Goal: Navigation & Orientation: Find specific page/section

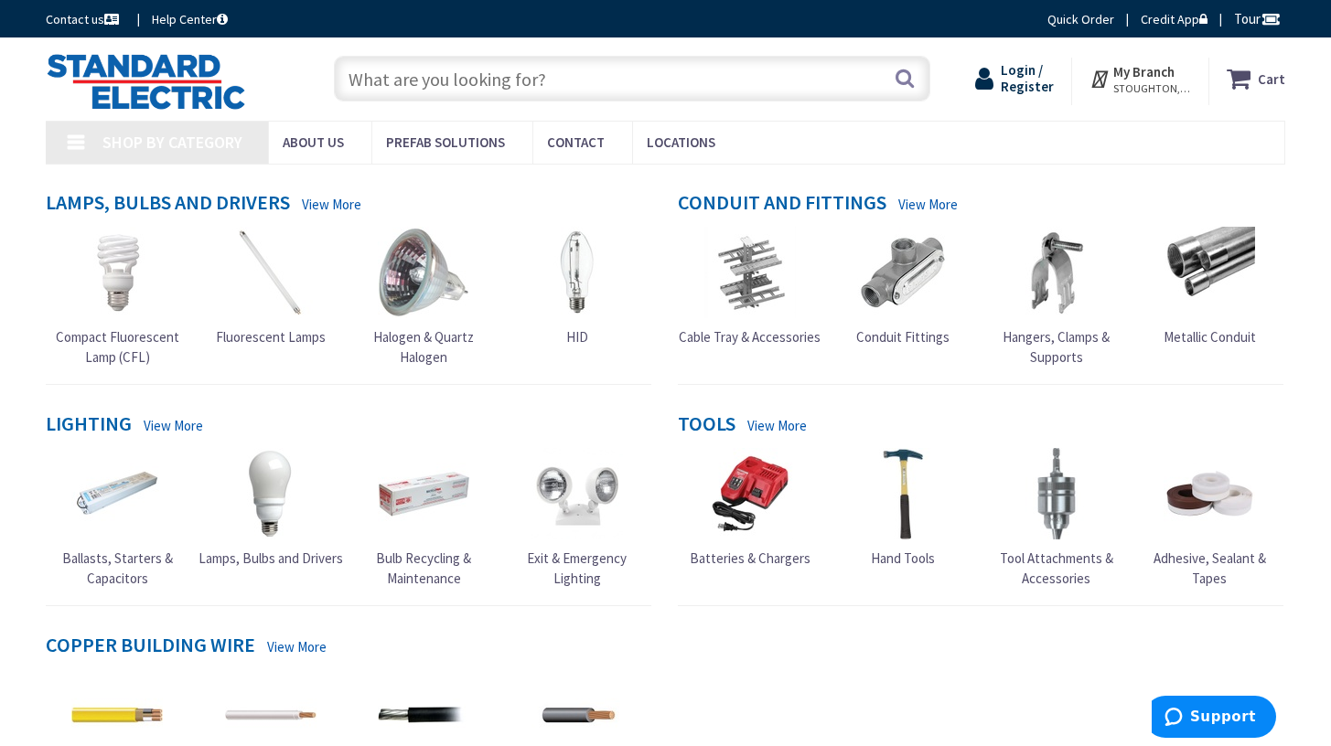
click at [1040, 87] on span "Login / Register" at bounding box center [1027, 78] width 53 height 34
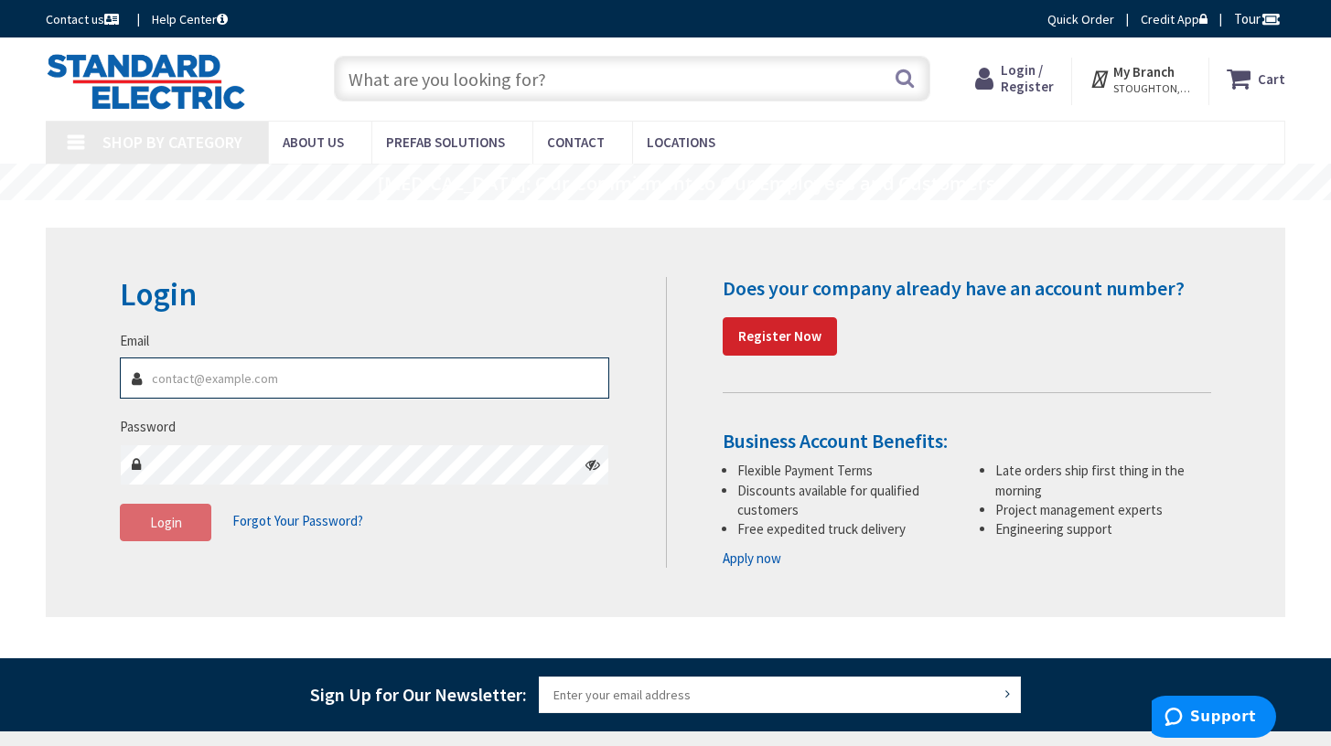
type input "[EMAIL_ADDRESS][DOMAIN_NAME]"
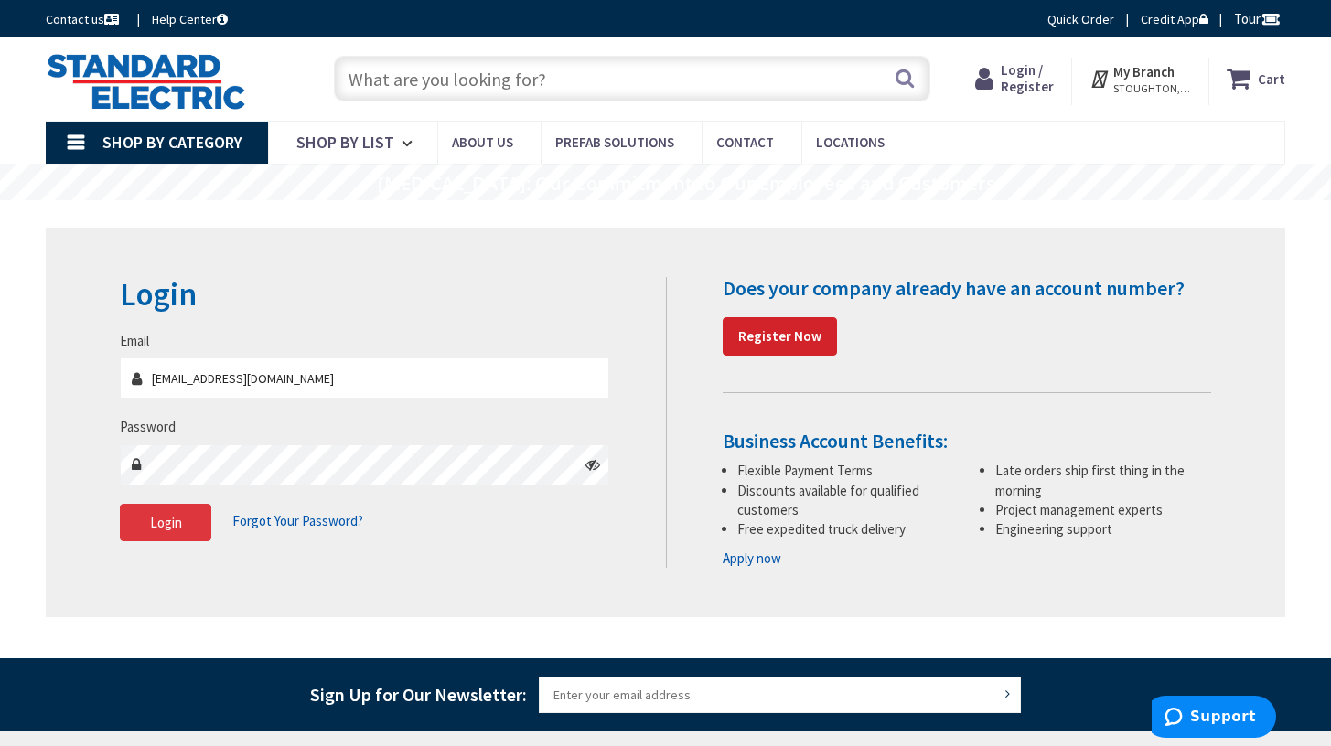
click at [206, 521] on button "Login" at bounding box center [165, 523] width 91 height 38
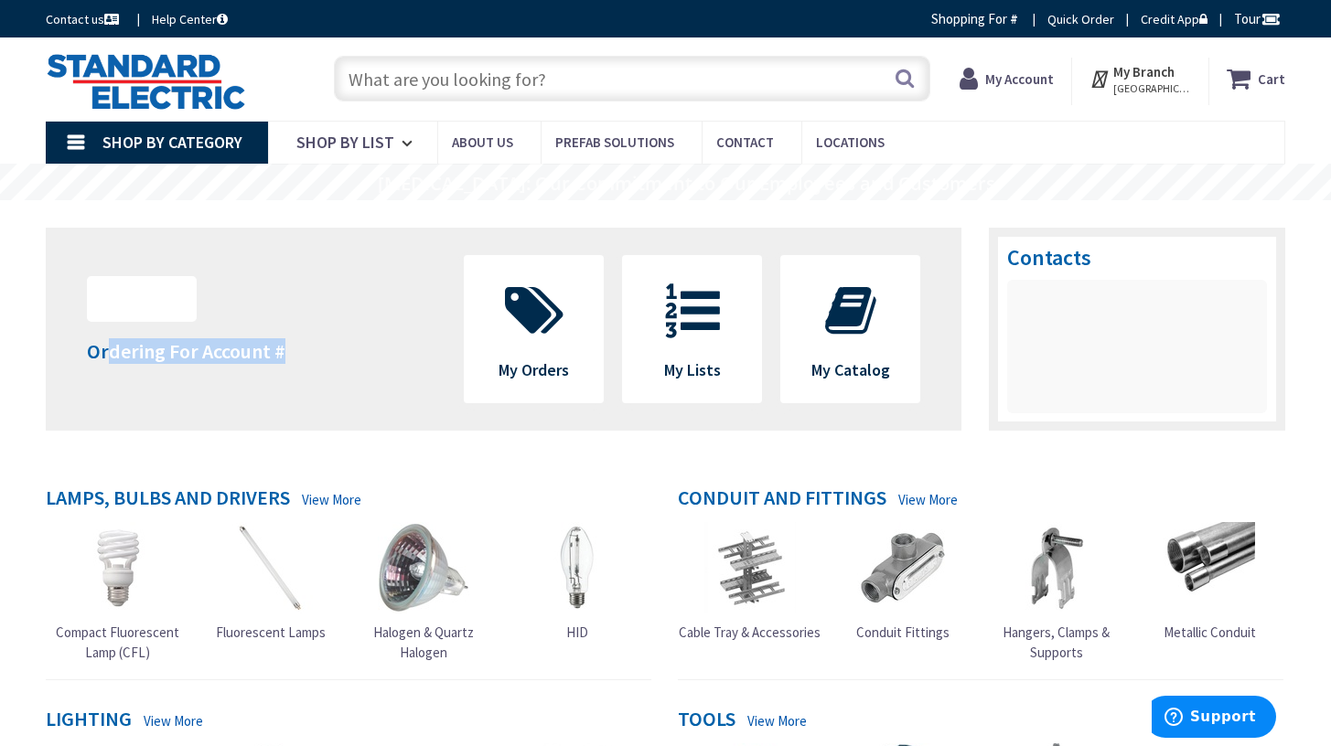
drag, startPoint x: 149, startPoint y: 357, endPoint x: 249, endPoint y: 350, distance: 99.9
click at [248, 350] on div "Upload Logo Ordering For Account # Change" at bounding box center [252, 333] width 359 height 115
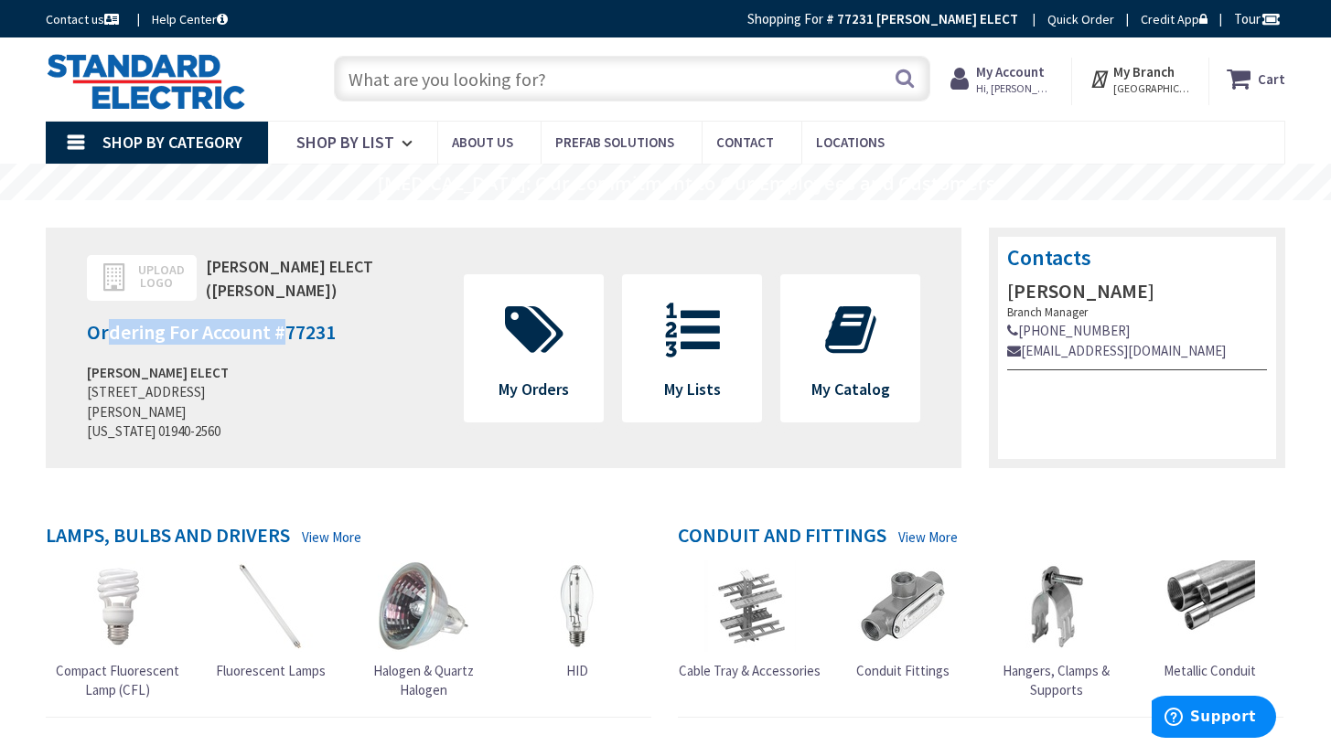
click at [353, 355] on div "Upload Logo RICHARD F DIPIETRO ELECT (Richard DiPietro) Ordering For Account # …" at bounding box center [252, 352] width 359 height 195
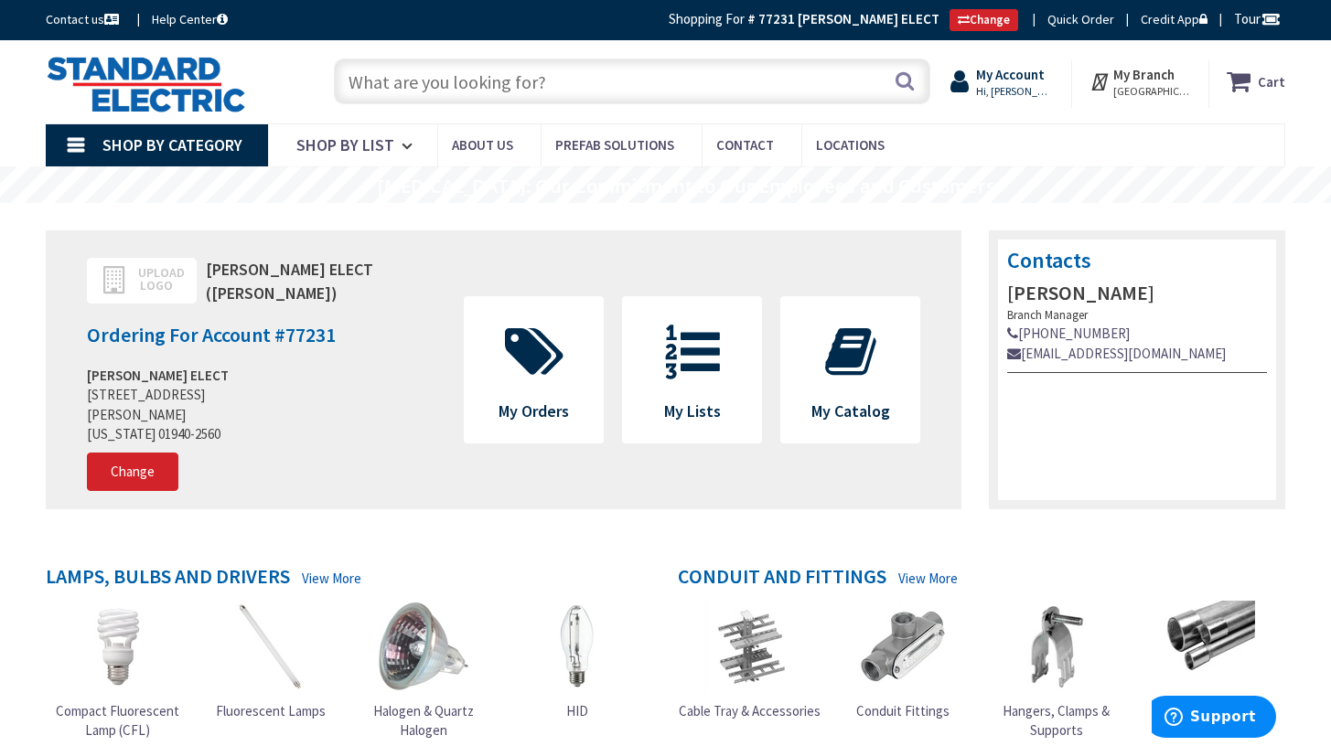
click at [1031, 88] on span "Hi, [PERSON_NAME]" at bounding box center [1015, 91] width 78 height 15
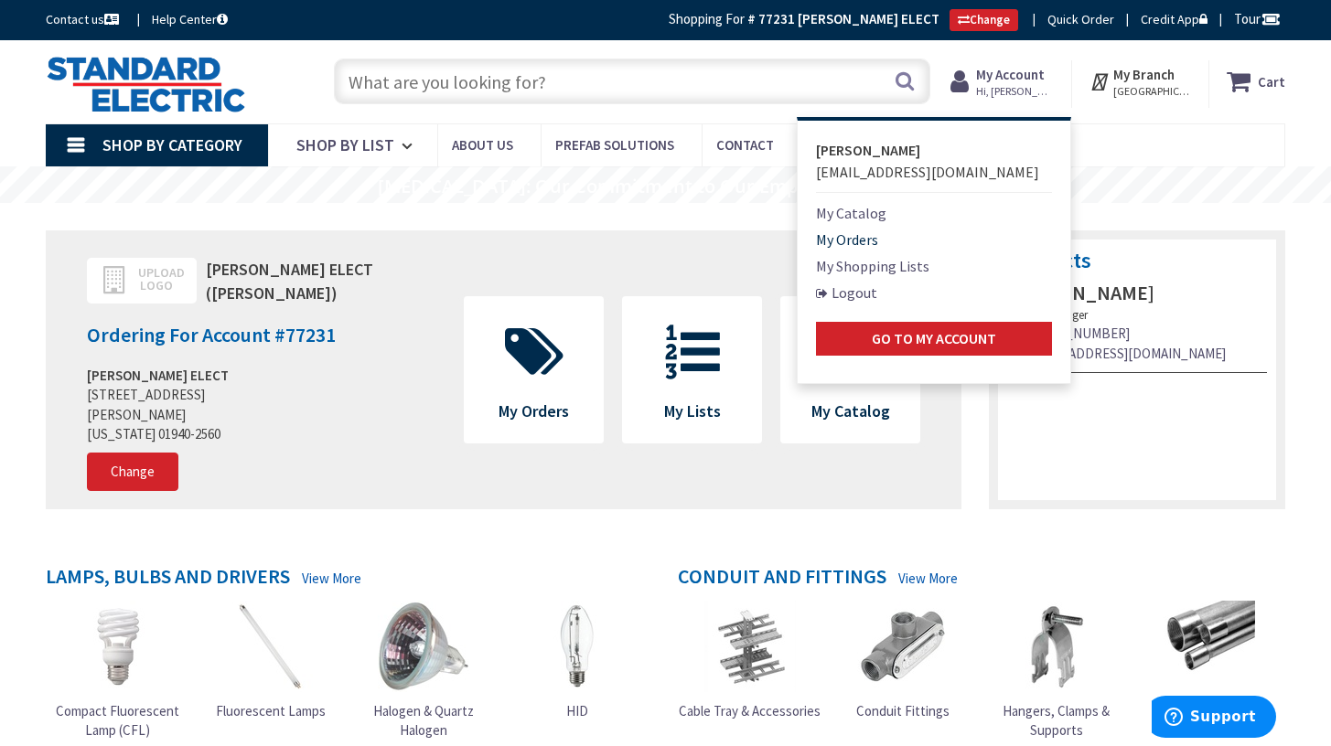
click at [873, 237] on link "My Orders" at bounding box center [847, 240] width 62 height 22
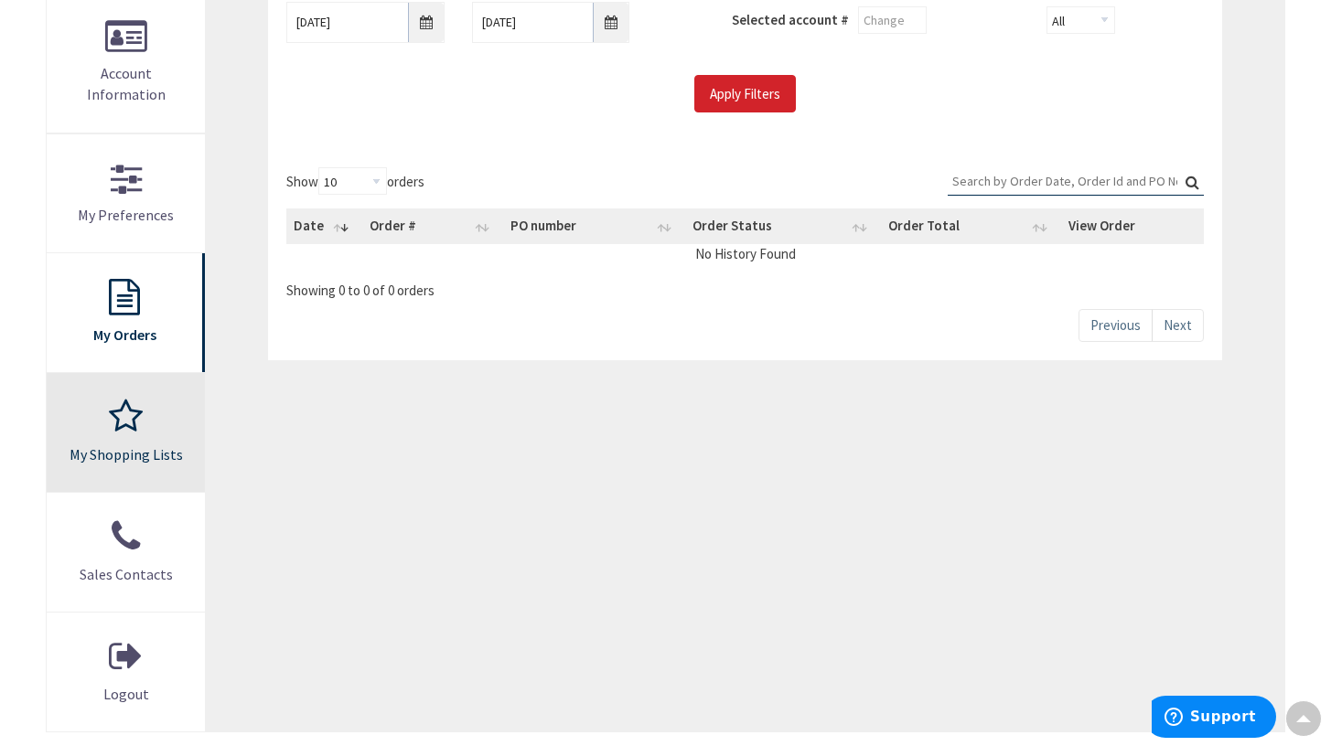
scroll to position [263, 0]
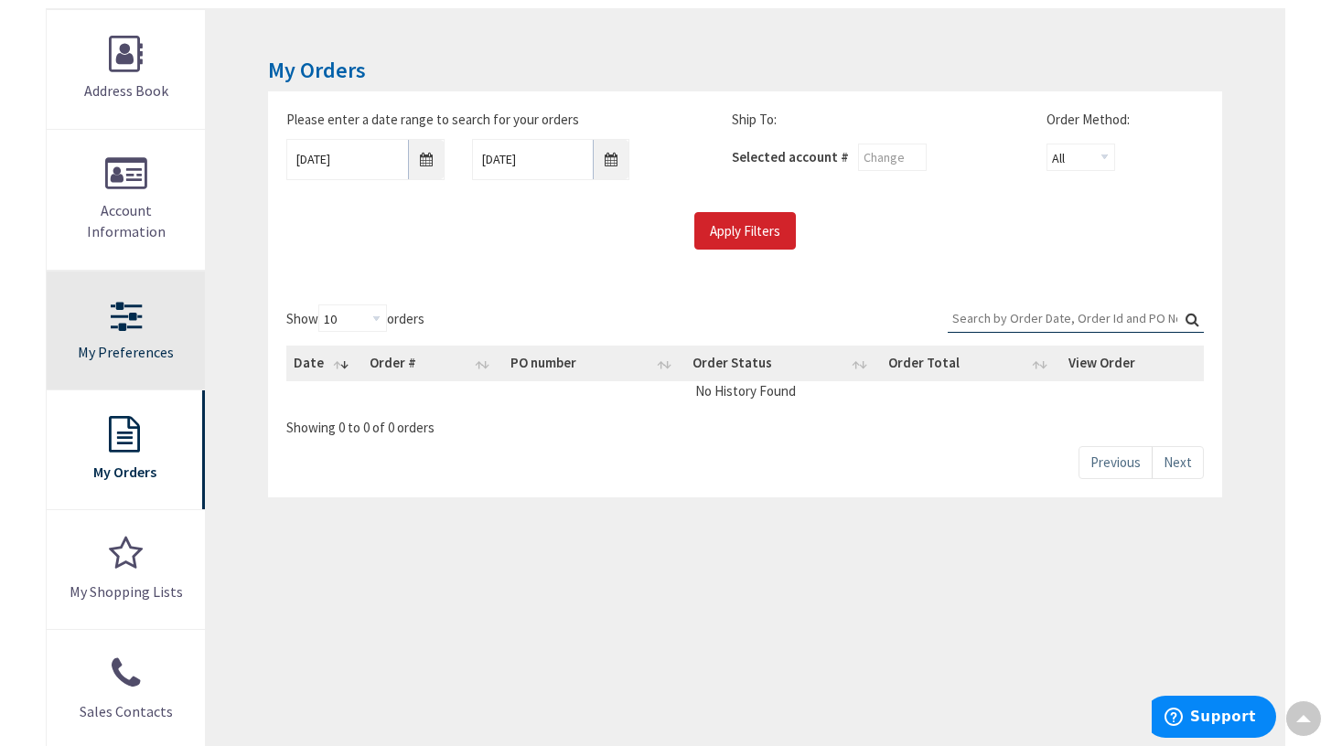
click at [125, 290] on link "My Preferences" at bounding box center [126, 331] width 158 height 119
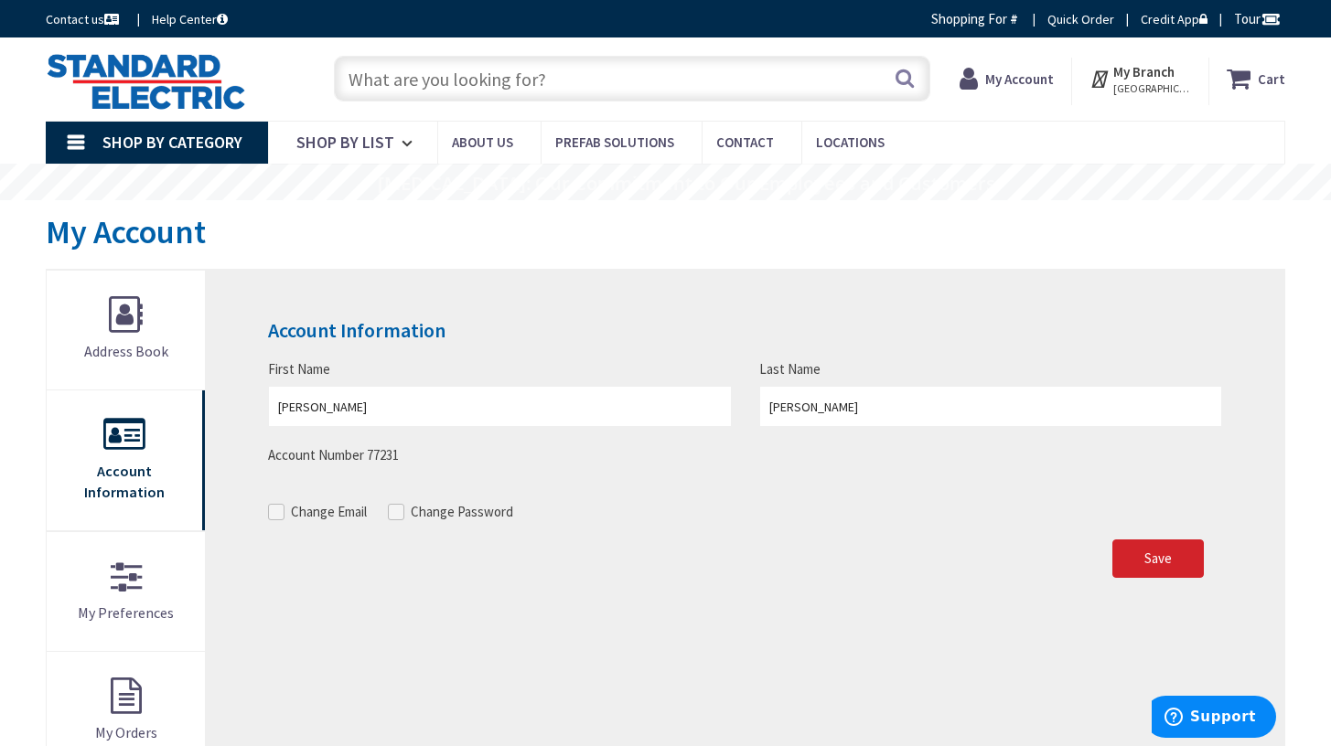
scroll to position [849, 0]
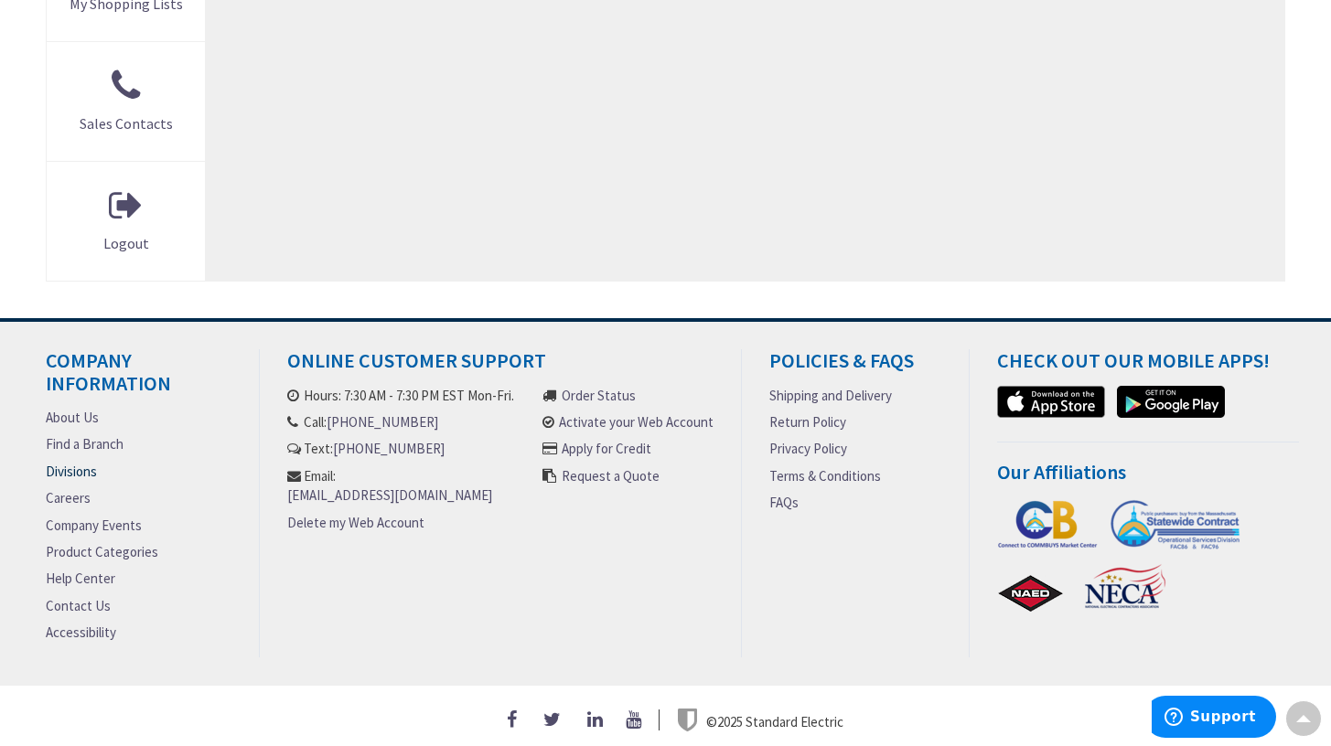
click at [87, 466] on link "Divisions" at bounding box center [71, 471] width 51 height 19
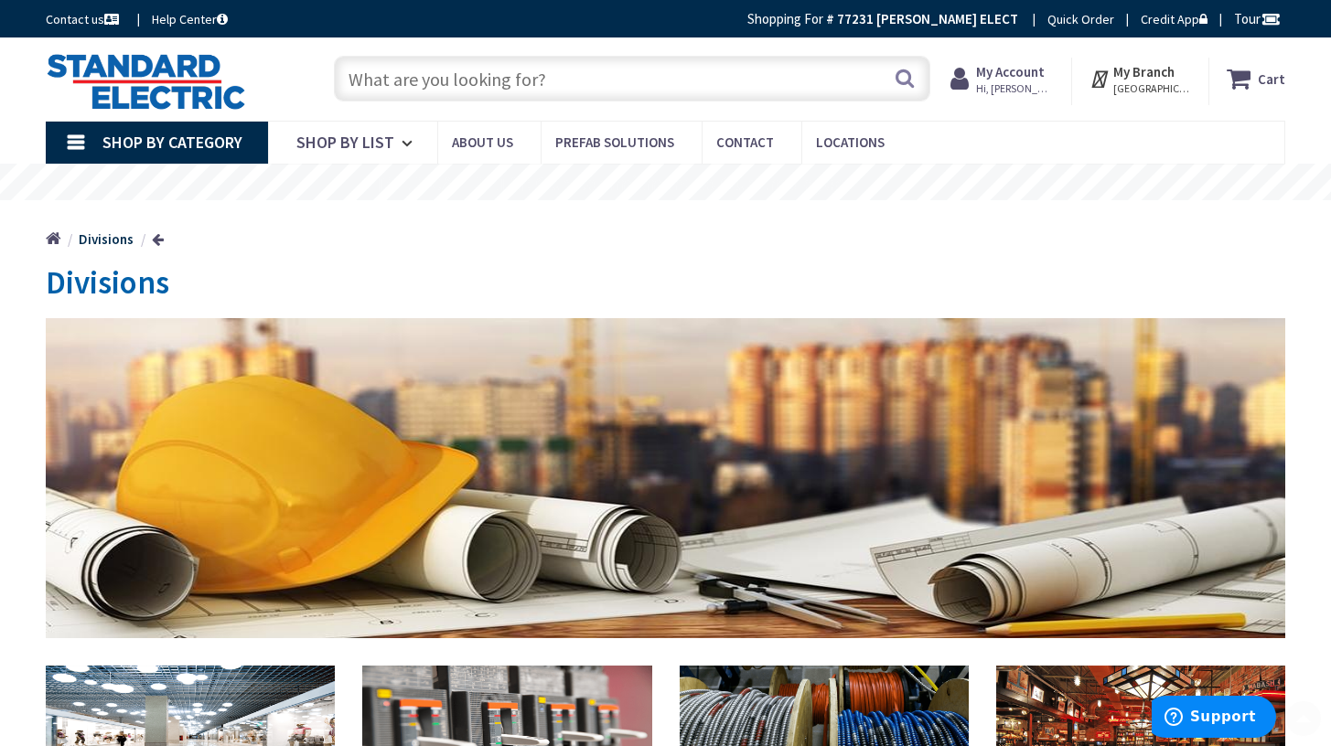
scroll to position [584, 0]
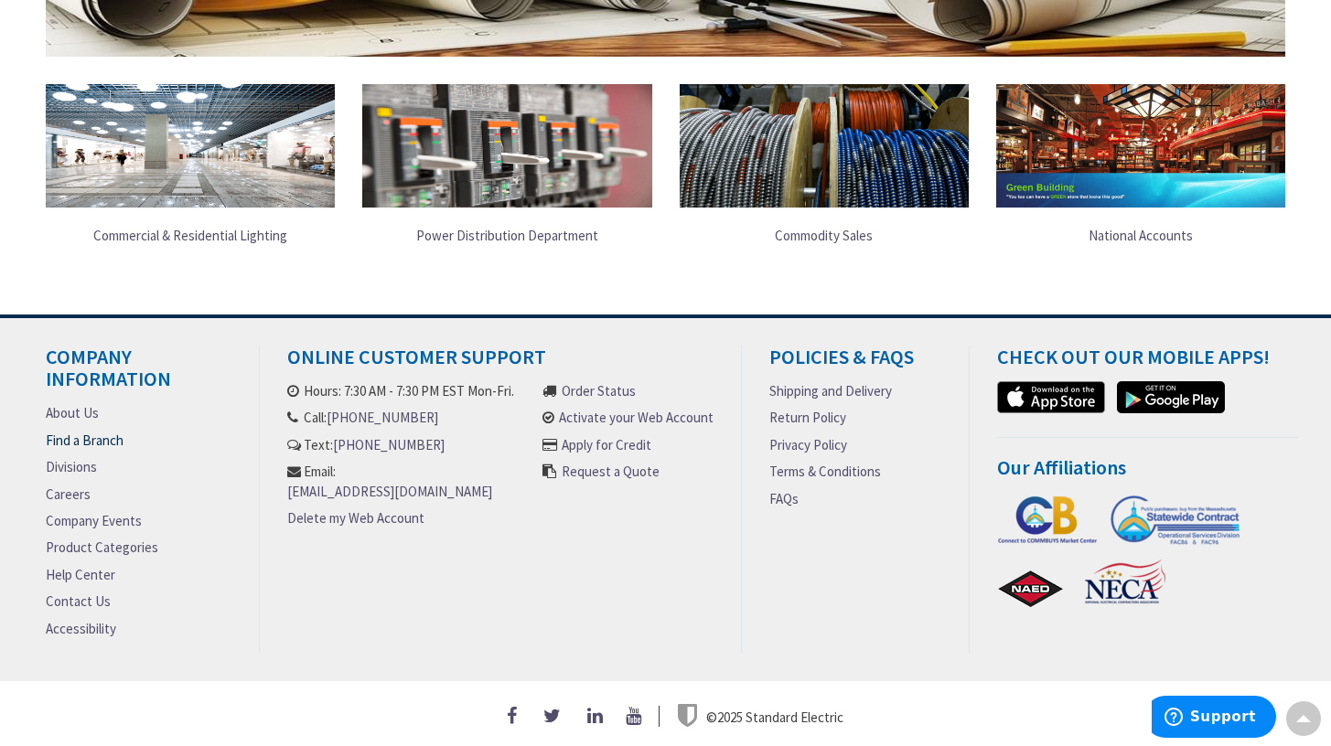
click at [99, 434] on link "Find a Branch" at bounding box center [85, 440] width 78 height 19
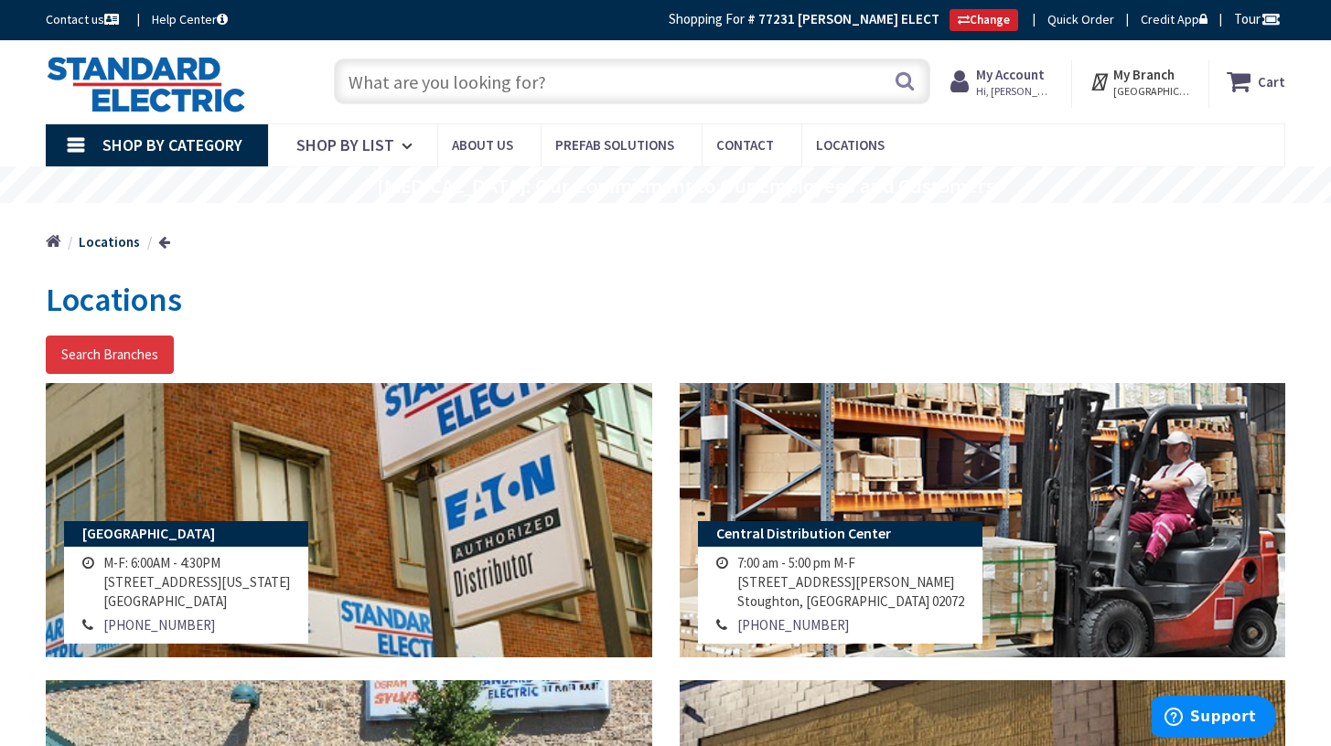
click at [131, 355] on button "Search Branches" at bounding box center [110, 355] width 128 height 38
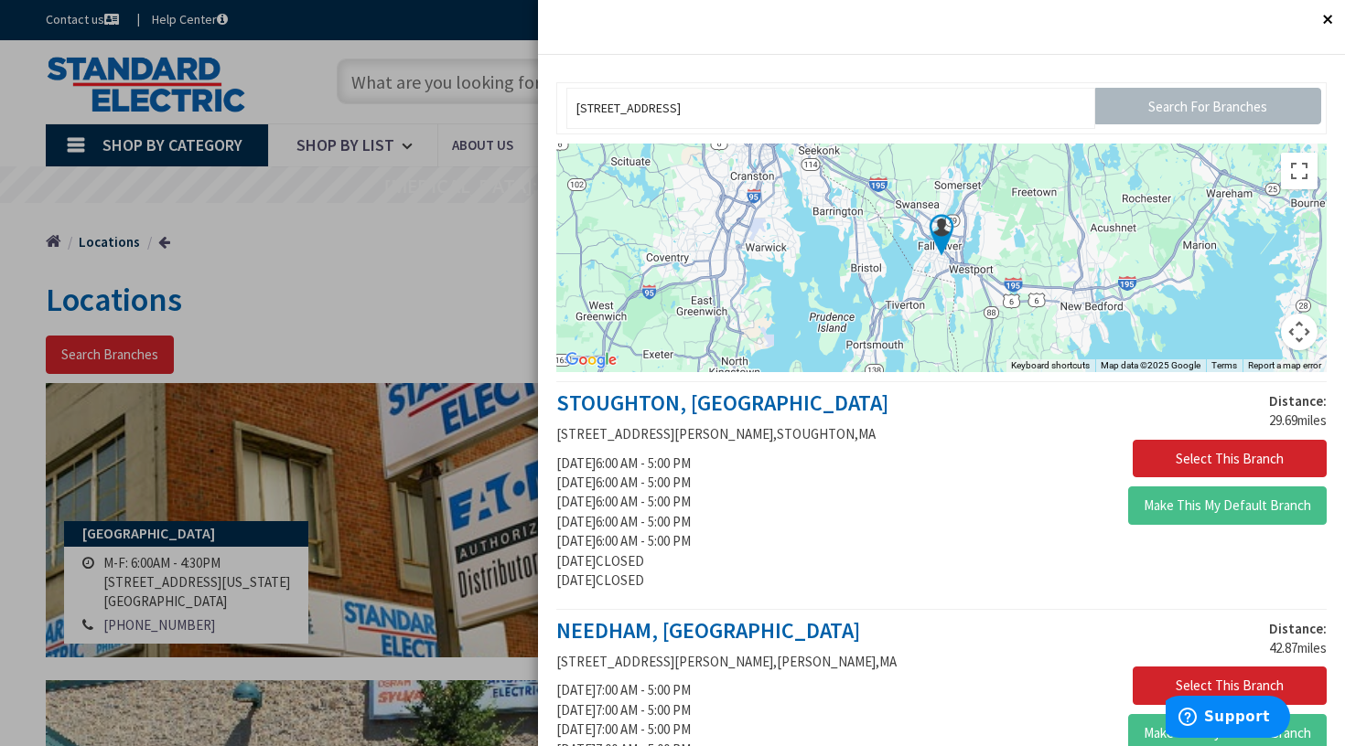
click at [1281, 332] on button "Map camera controls" at bounding box center [1299, 332] width 37 height 37
click at [1237, 346] on button "Zoom out" at bounding box center [1253, 332] width 37 height 37
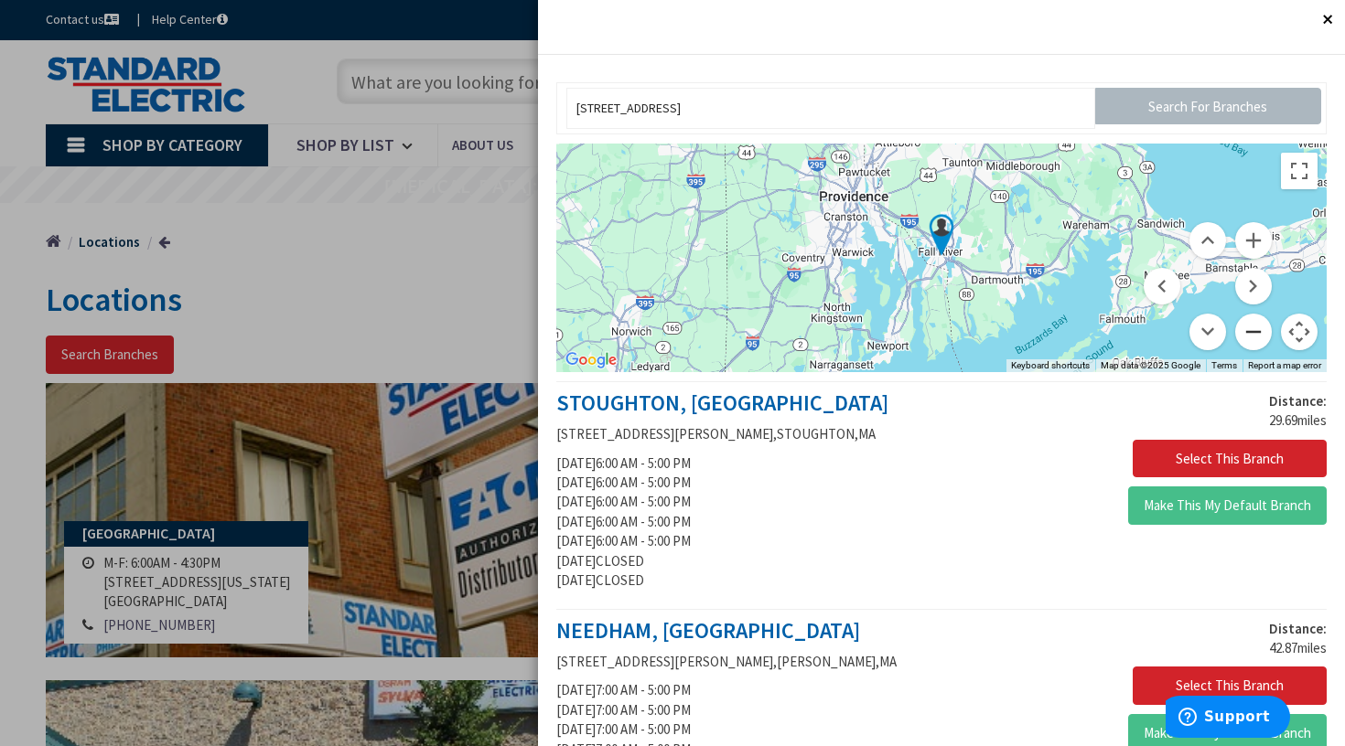
click at [1237, 343] on button "Zoom out" at bounding box center [1253, 332] width 37 height 37
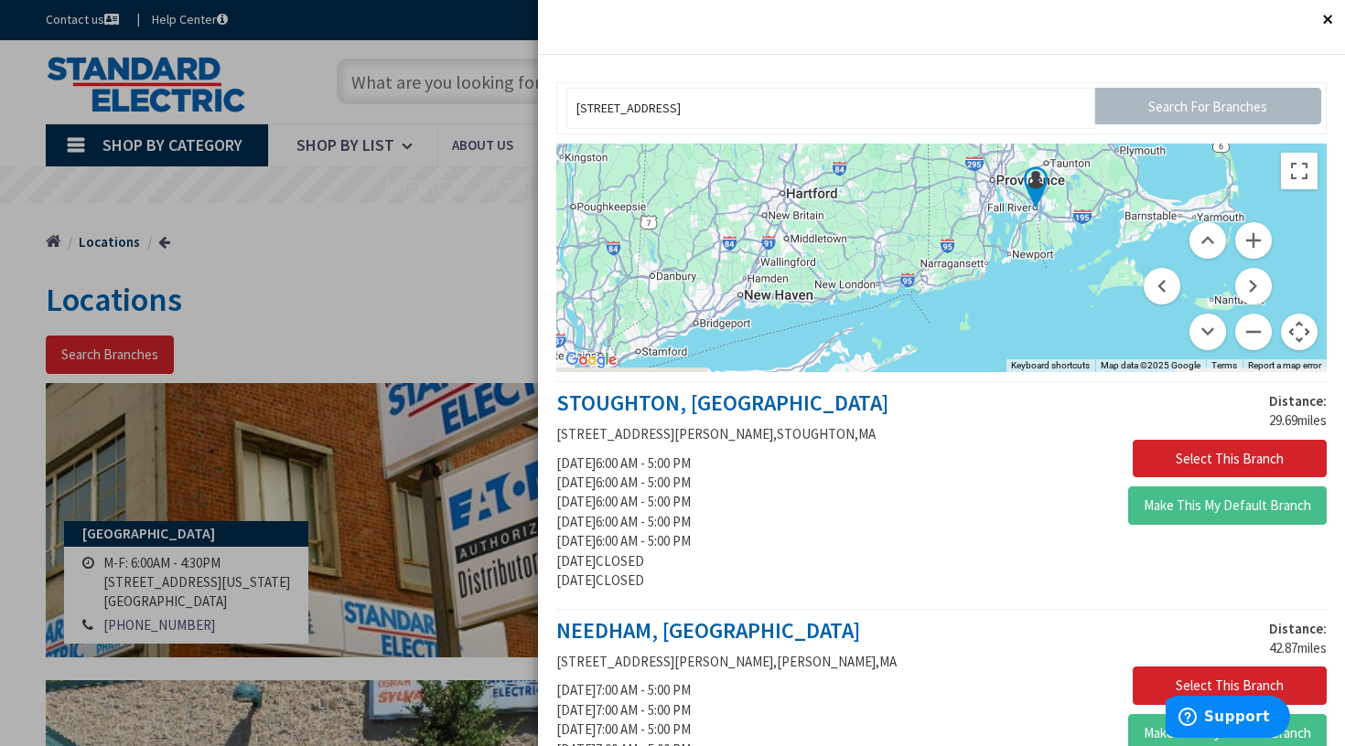
drag, startPoint x: 878, startPoint y: 303, endPoint x: 1037, endPoint y: 245, distance: 169.3
click at [1037, 245] on div at bounding box center [941, 258] width 770 height 229
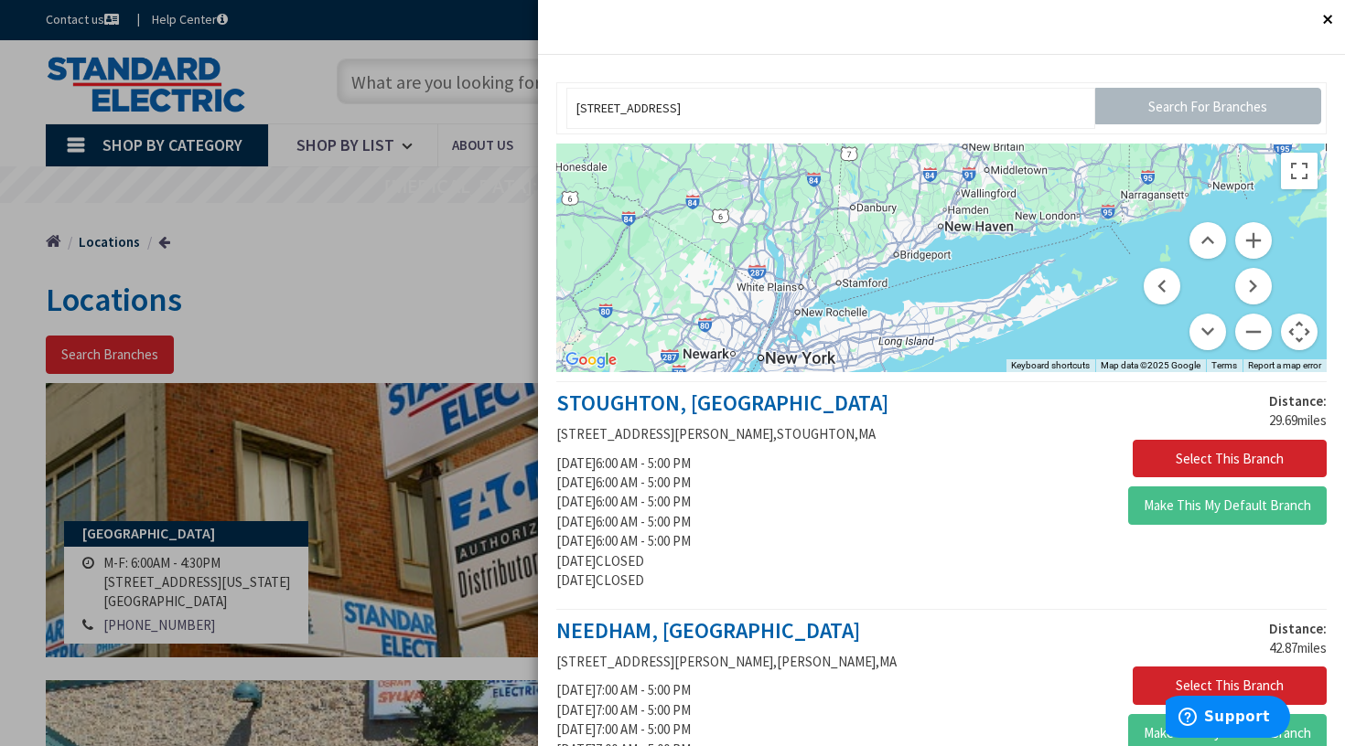
drag, startPoint x: 809, startPoint y: 260, endPoint x: 855, endPoint y: 239, distance: 51.2
click at [858, 237] on div at bounding box center [941, 258] width 770 height 229
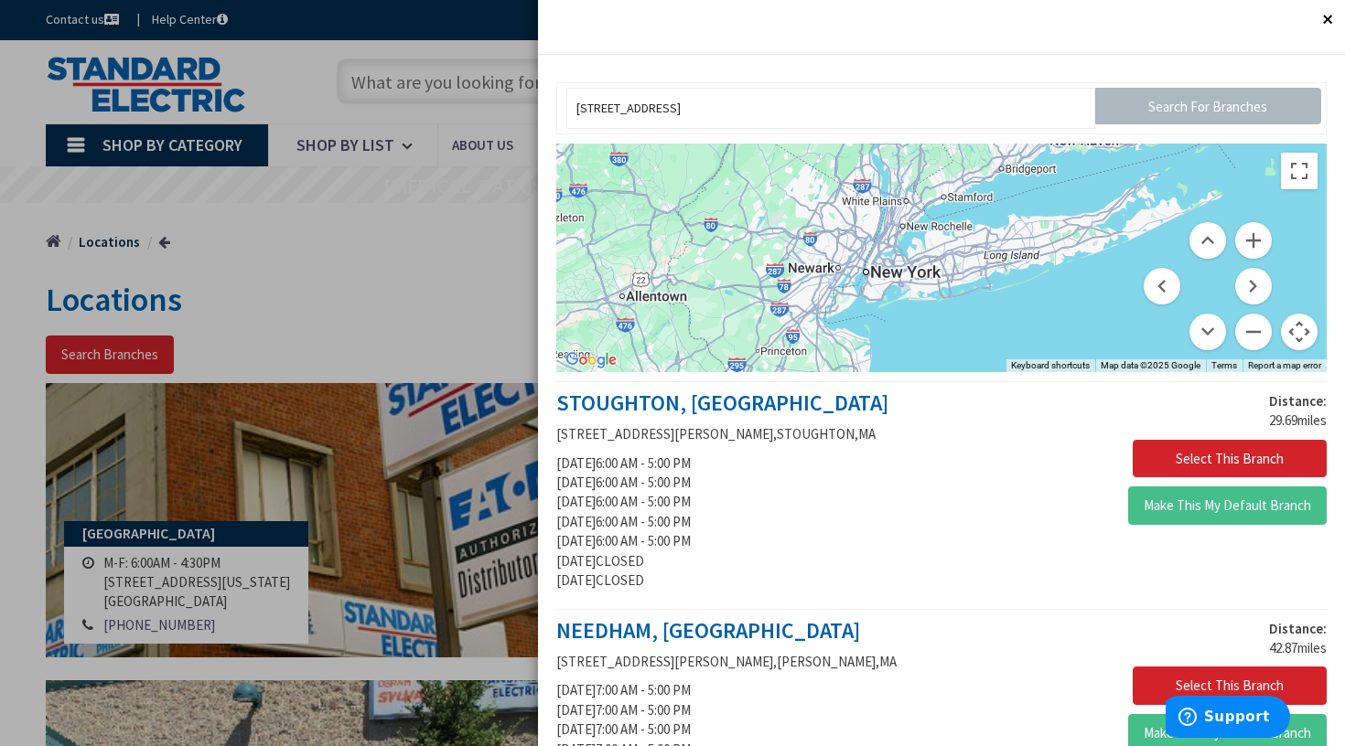
drag, startPoint x: 802, startPoint y: 303, endPoint x: 885, endPoint y: 233, distance: 108.4
click at [885, 233] on div at bounding box center [941, 258] width 770 height 229
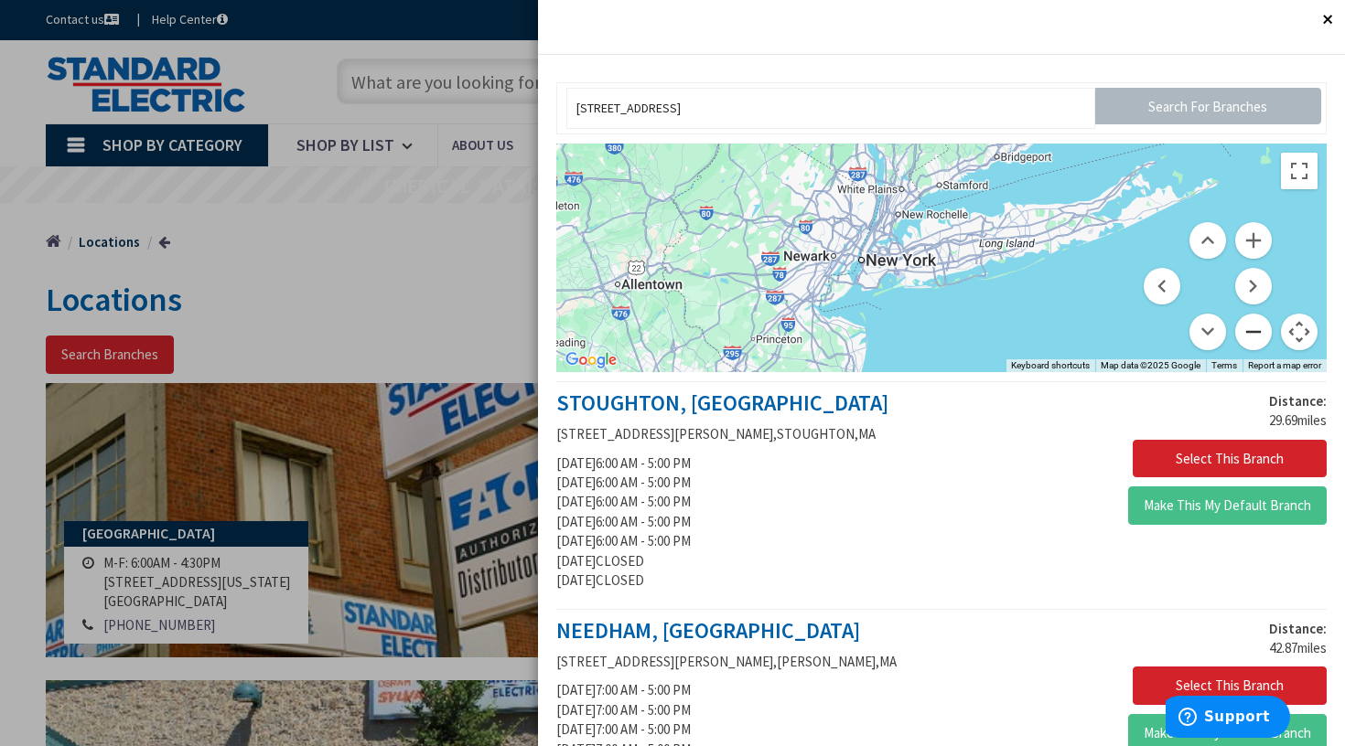
click at [1235, 338] on button "Zoom out" at bounding box center [1253, 332] width 37 height 37
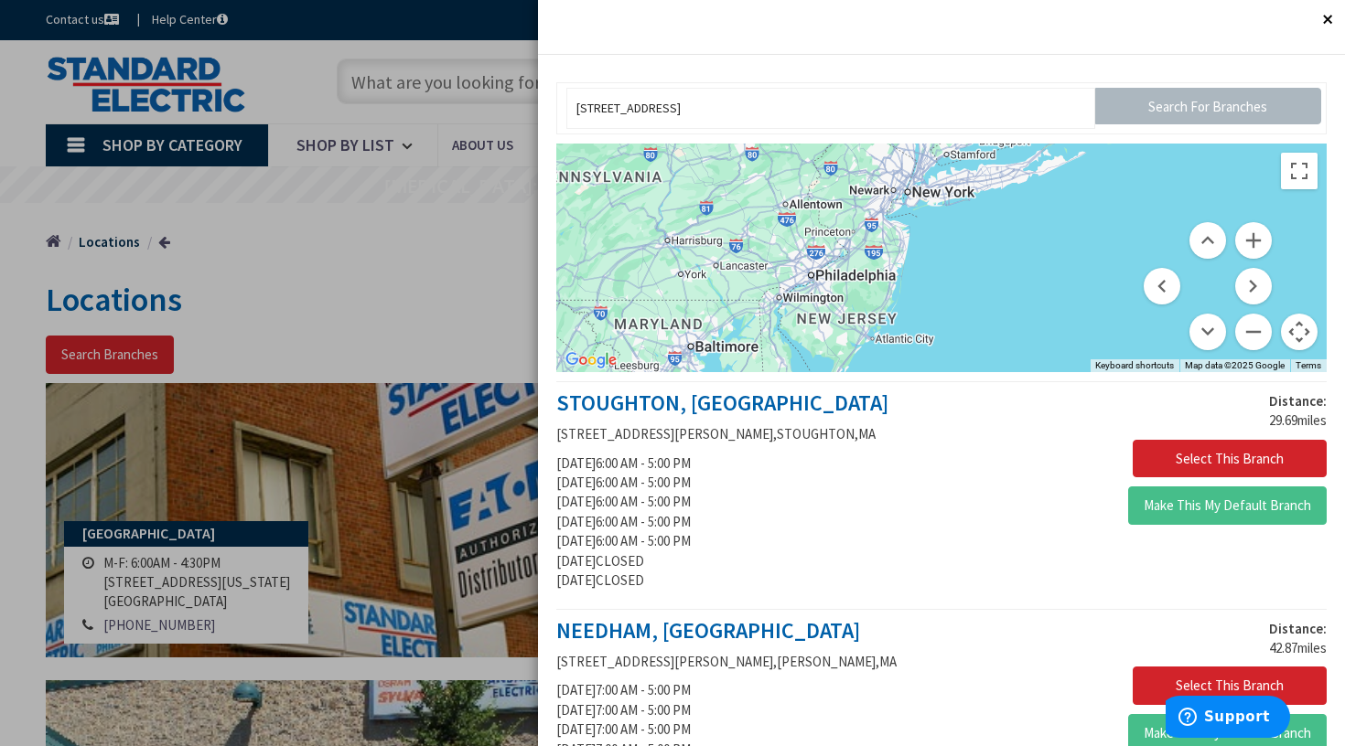
drag, startPoint x: 875, startPoint y: 338, endPoint x: 883, endPoint y: 279, distance: 59.9
click at [883, 279] on div at bounding box center [941, 258] width 770 height 229
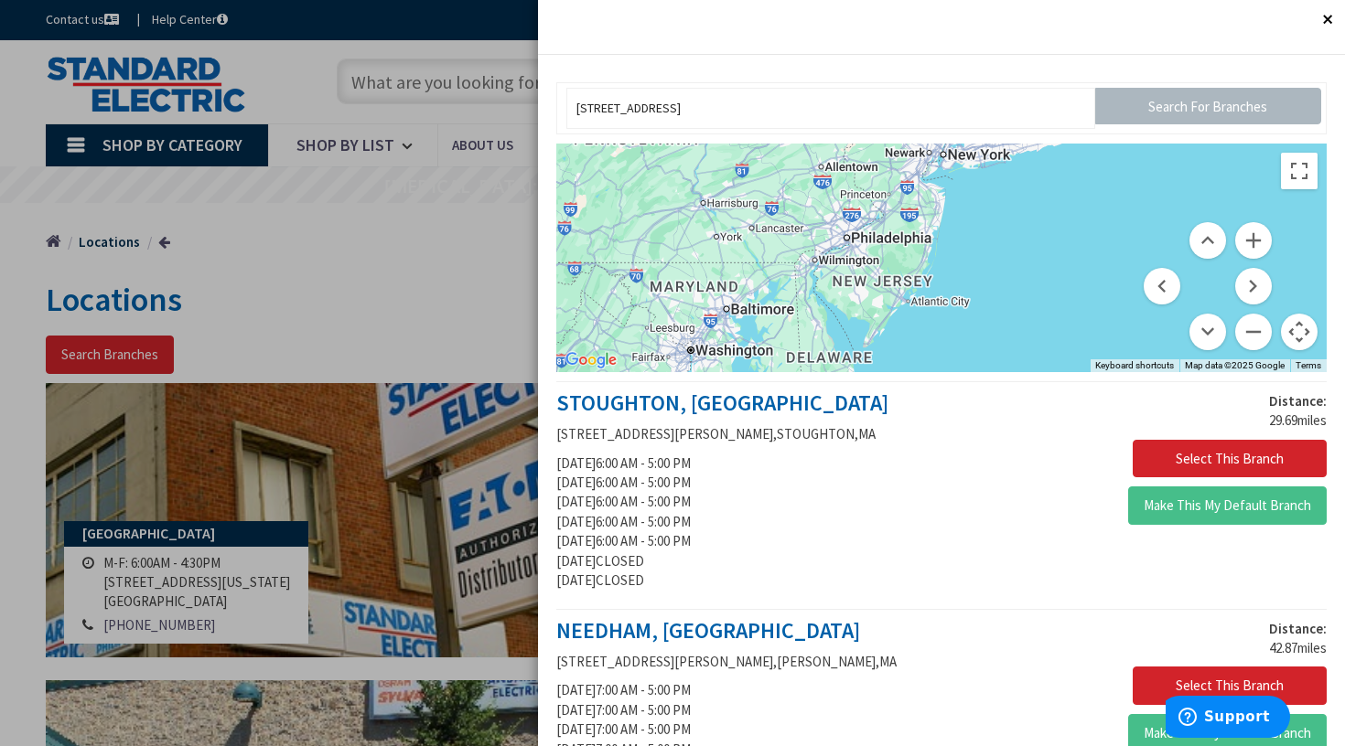
drag, startPoint x: 823, startPoint y: 296, endPoint x: 874, endPoint y: 248, distance: 70.5
click at [874, 248] on div at bounding box center [941, 258] width 770 height 229
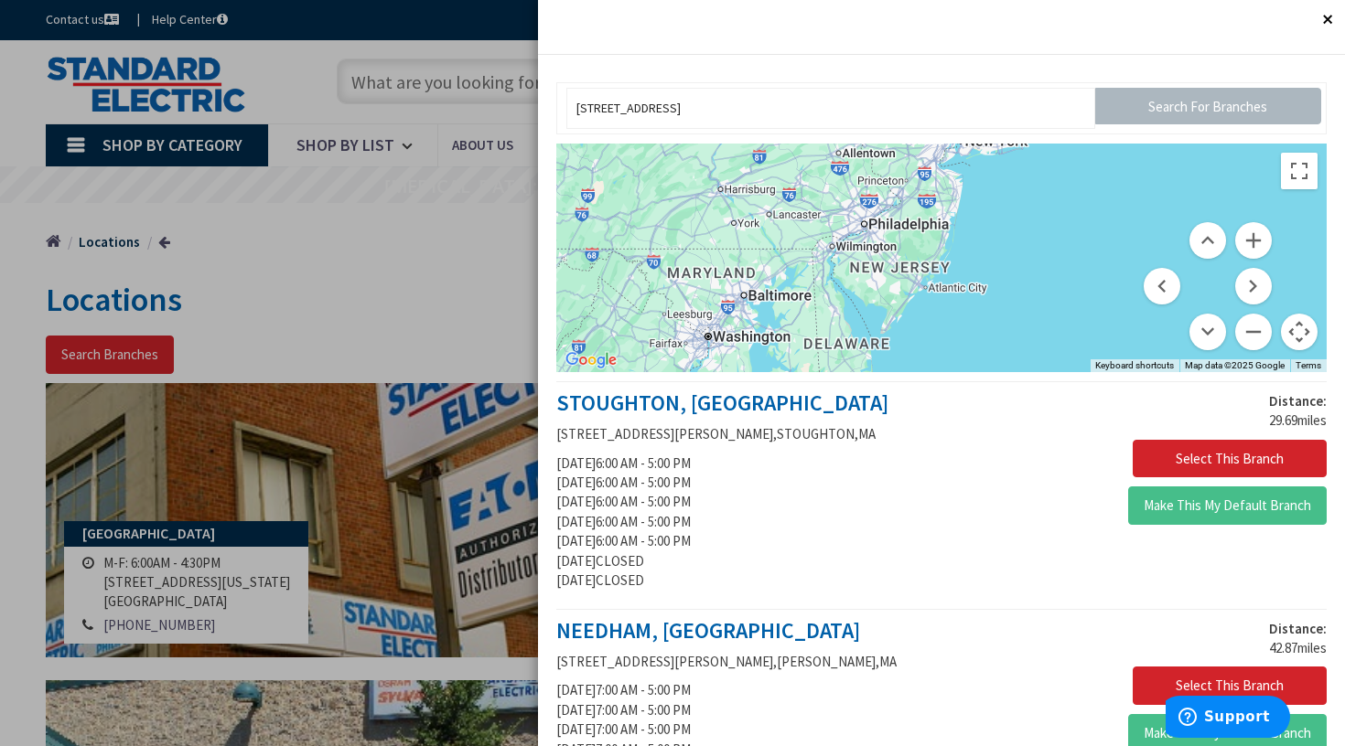
click at [726, 294] on div at bounding box center [941, 258] width 770 height 229
click at [730, 297] on div at bounding box center [941, 258] width 770 height 229
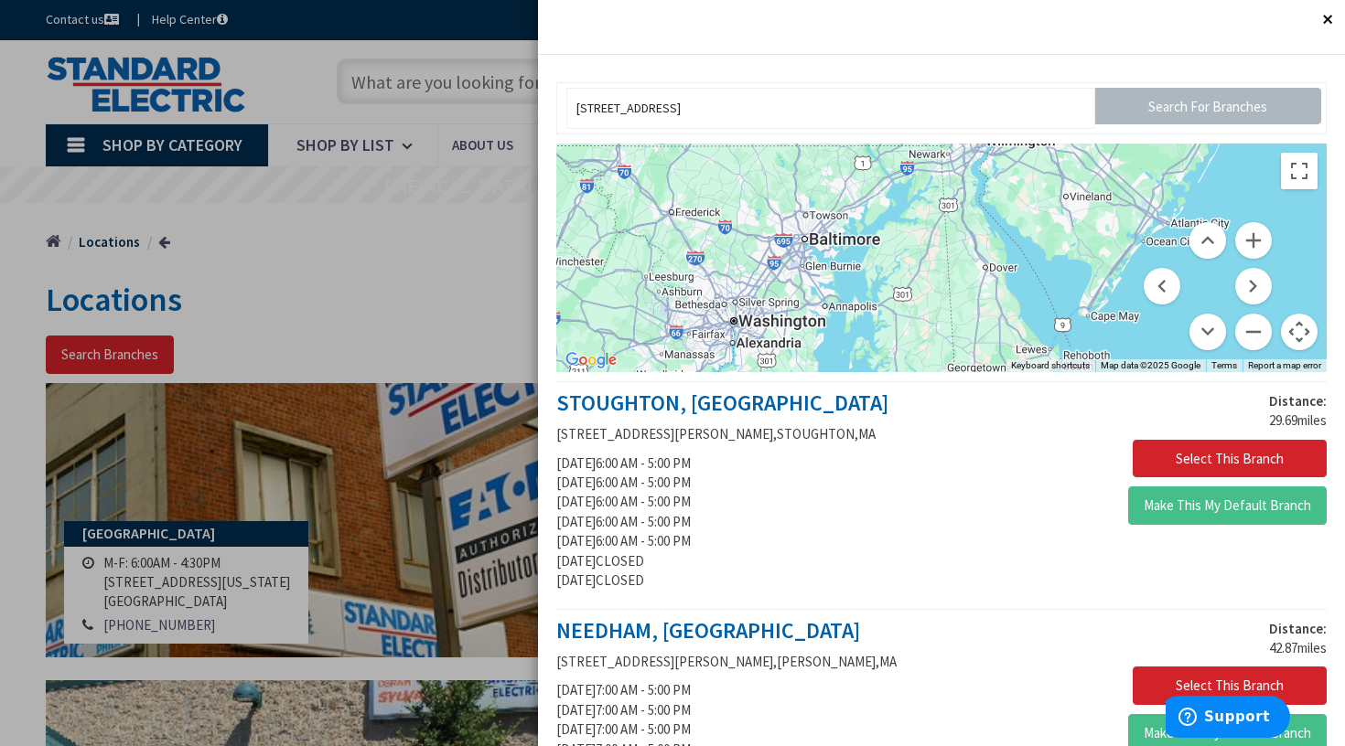
drag, startPoint x: 742, startPoint y: 300, endPoint x: 783, endPoint y: 254, distance: 61.5
click at [783, 254] on div at bounding box center [941, 258] width 770 height 229
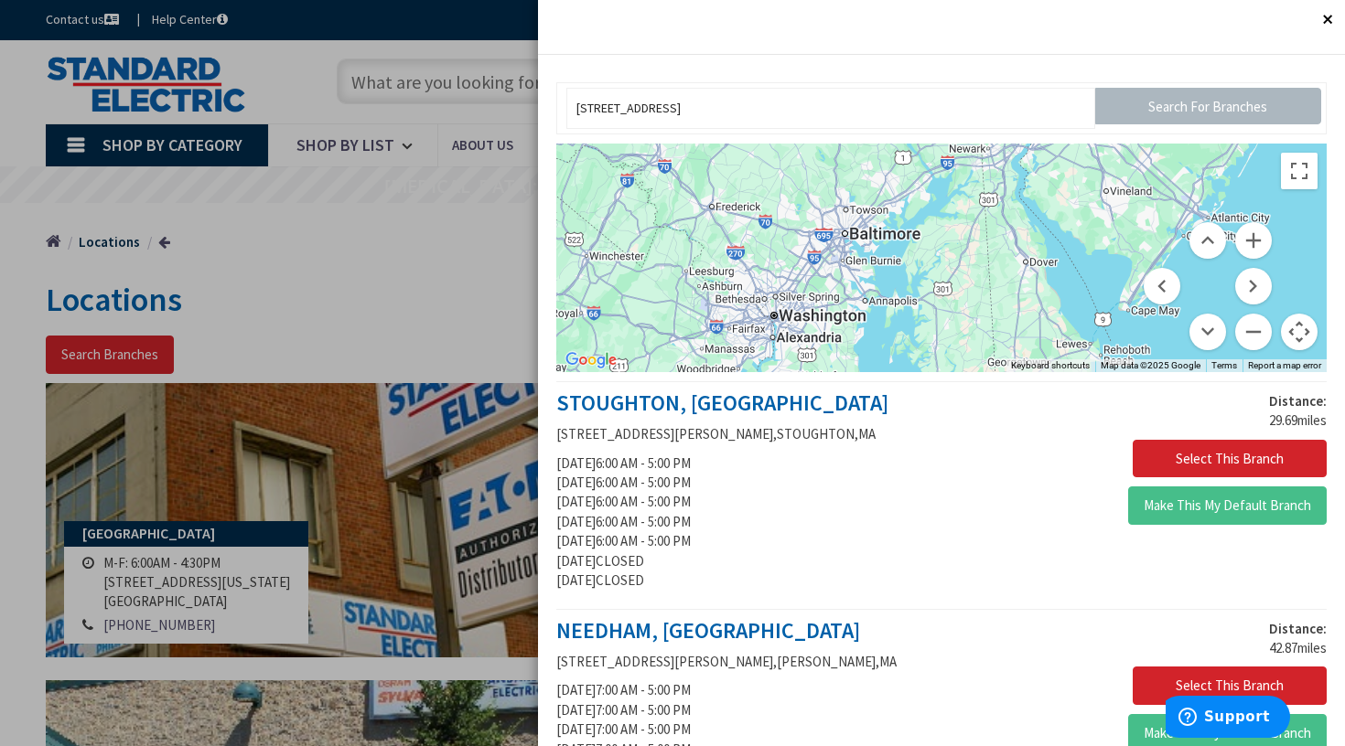
drag, startPoint x: 760, startPoint y: 288, endPoint x: 800, endPoint y: 283, distance: 40.6
click at [800, 283] on div at bounding box center [941, 258] width 770 height 229
click at [789, 278] on div at bounding box center [941, 258] width 770 height 229
click at [793, 278] on div at bounding box center [941, 258] width 770 height 229
click at [793, 277] on div at bounding box center [941, 258] width 770 height 229
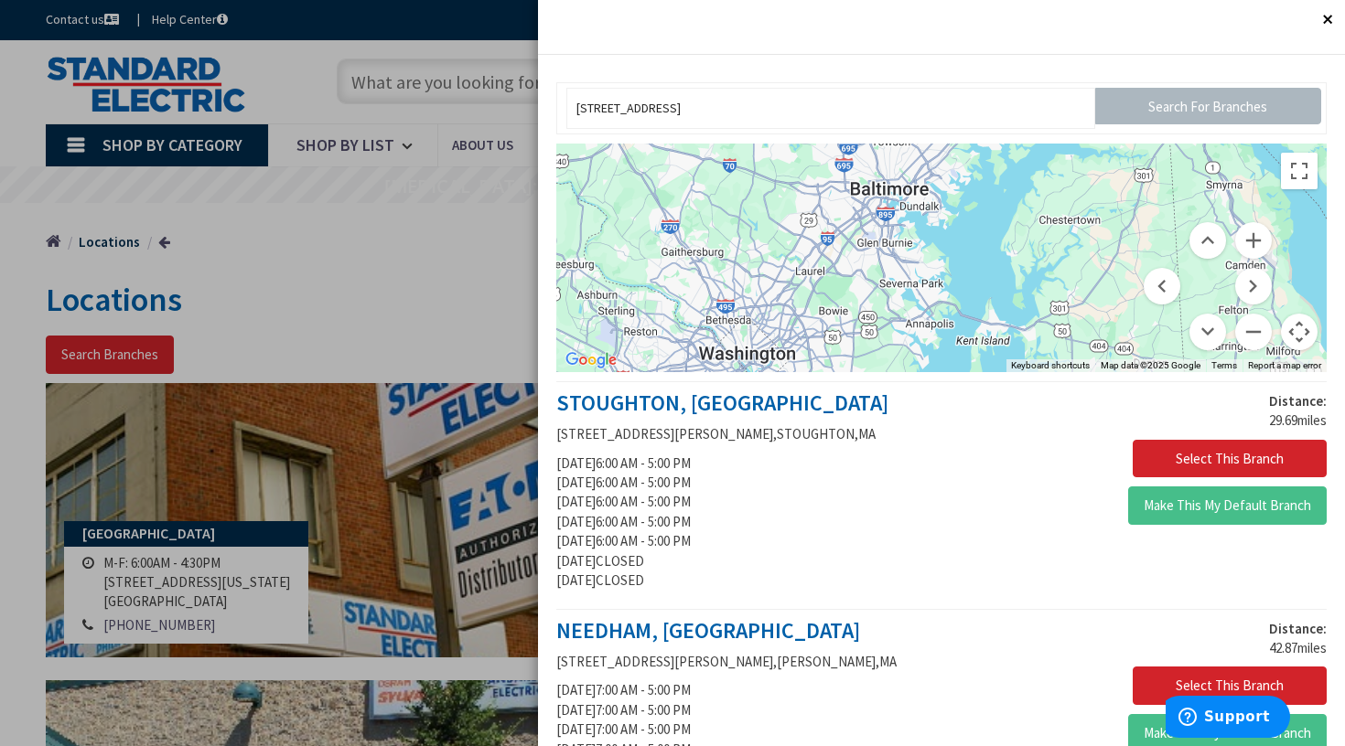
click at [870, 208] on div at bounding box center [941, 258] width 770 height 229
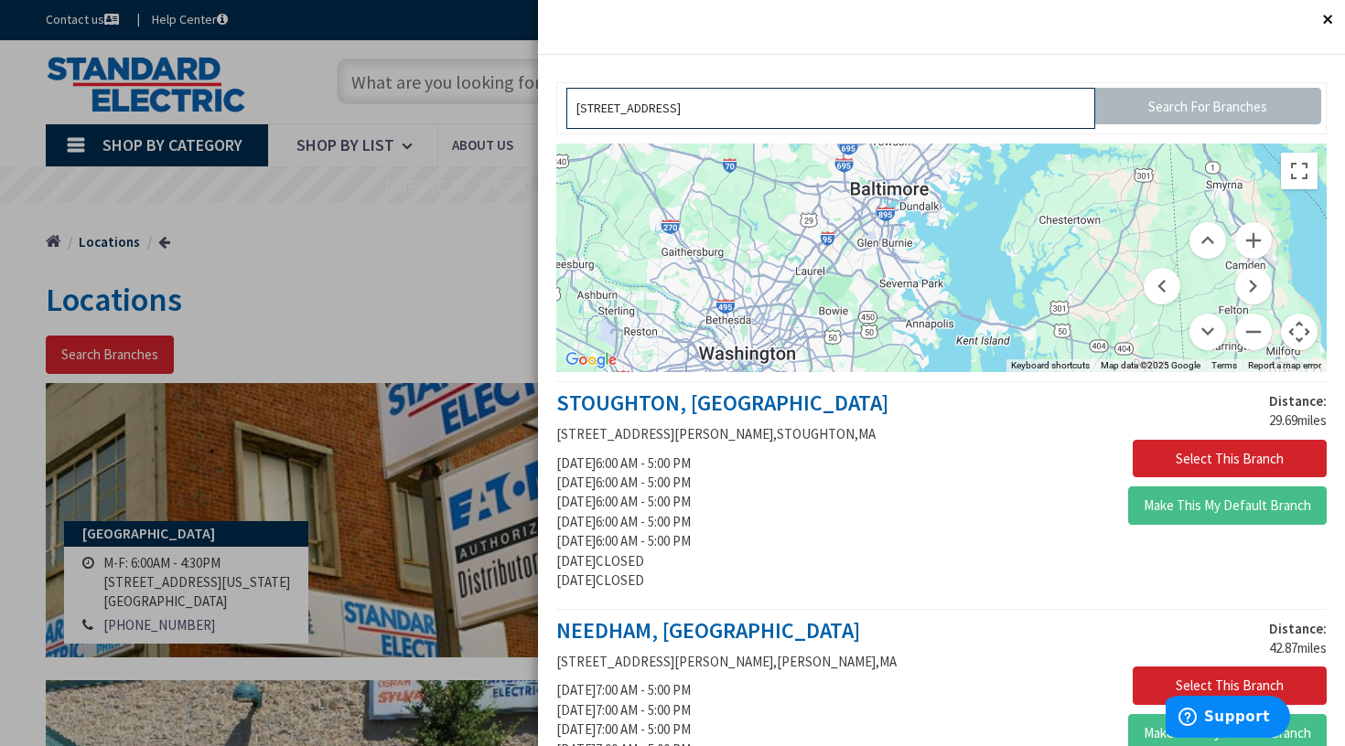
click at [933, 117] on input "[STREET_ADDRESS]" at bounding box center [830, 108] width 529 height 41
click at [909, 105] on input "[STREET_ADDRESS]" at bounding box center [830, 108] width 529 height 41
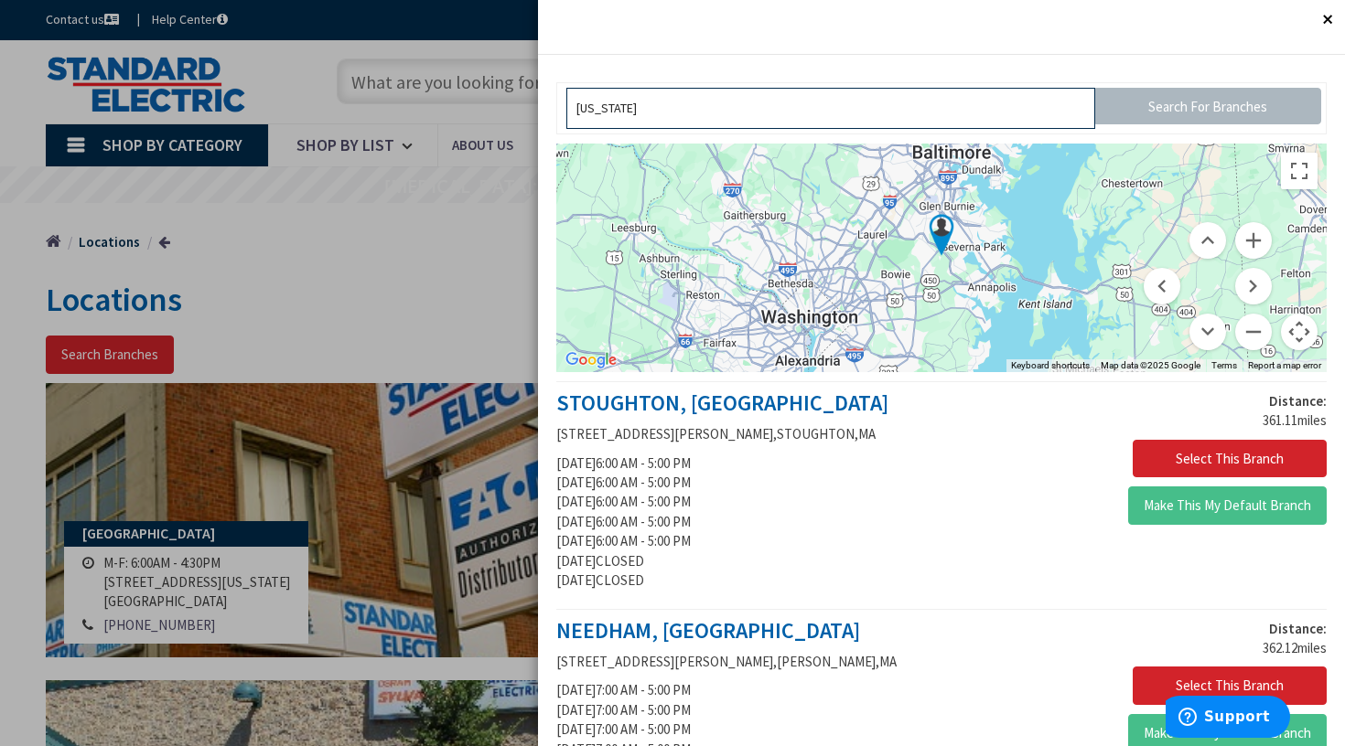
type input "maryland"
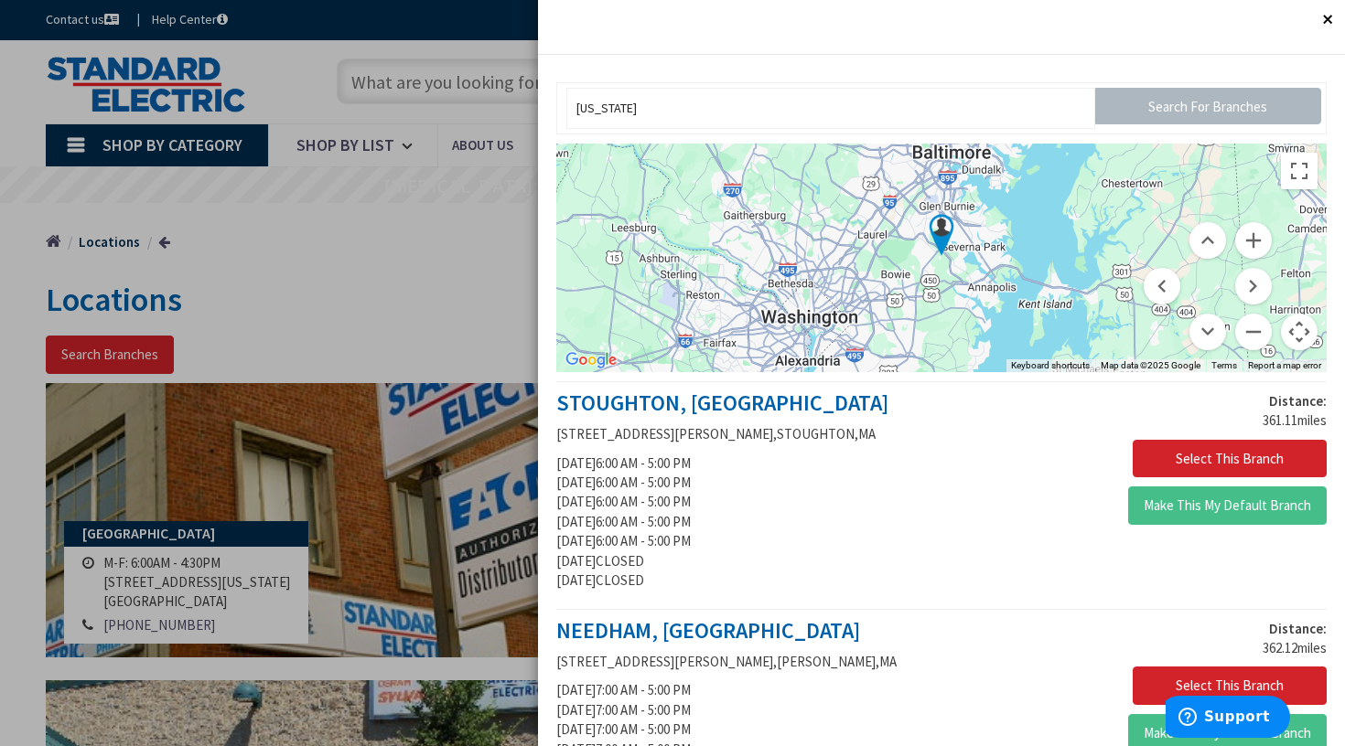
click at [932, 229] on img at bounding box center [941, 235] width 46 height 46
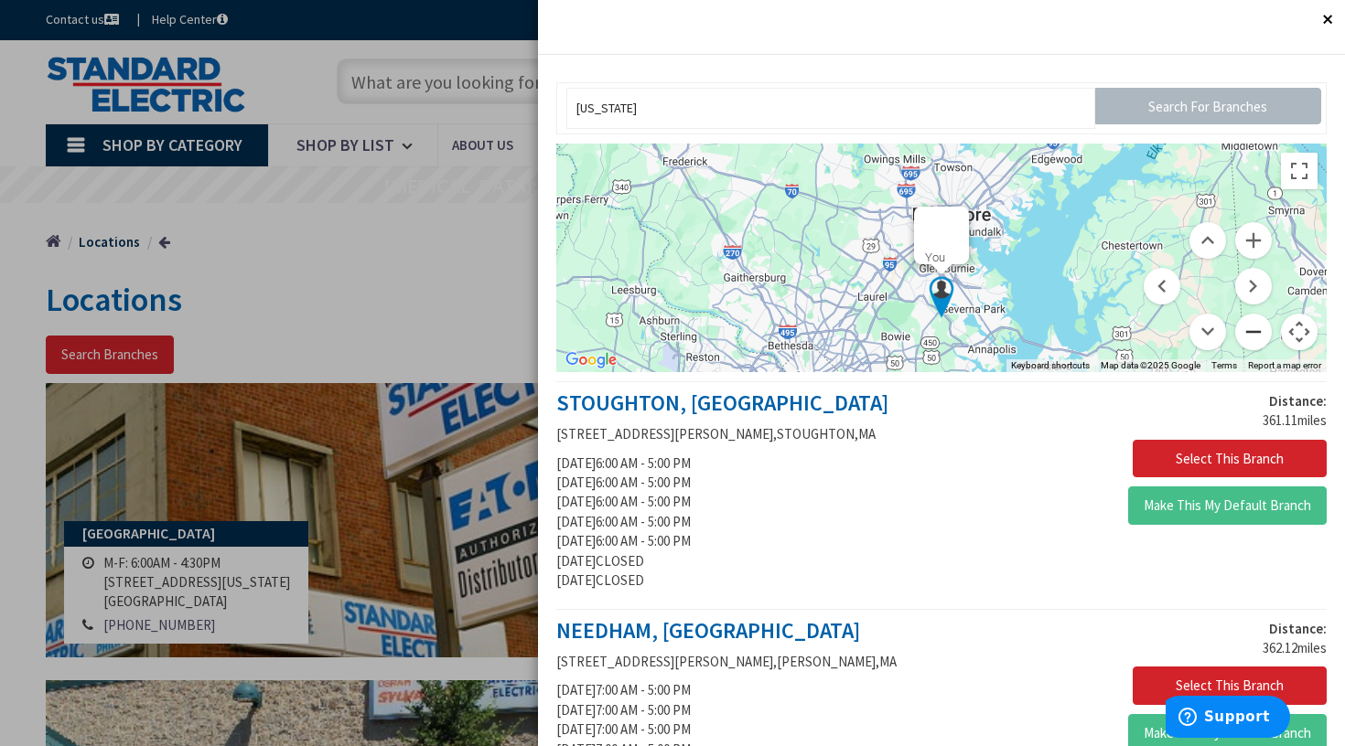
click at [1244, 332] on button "Zoom out" at bounding box center [1253, 332] width 37 height 37
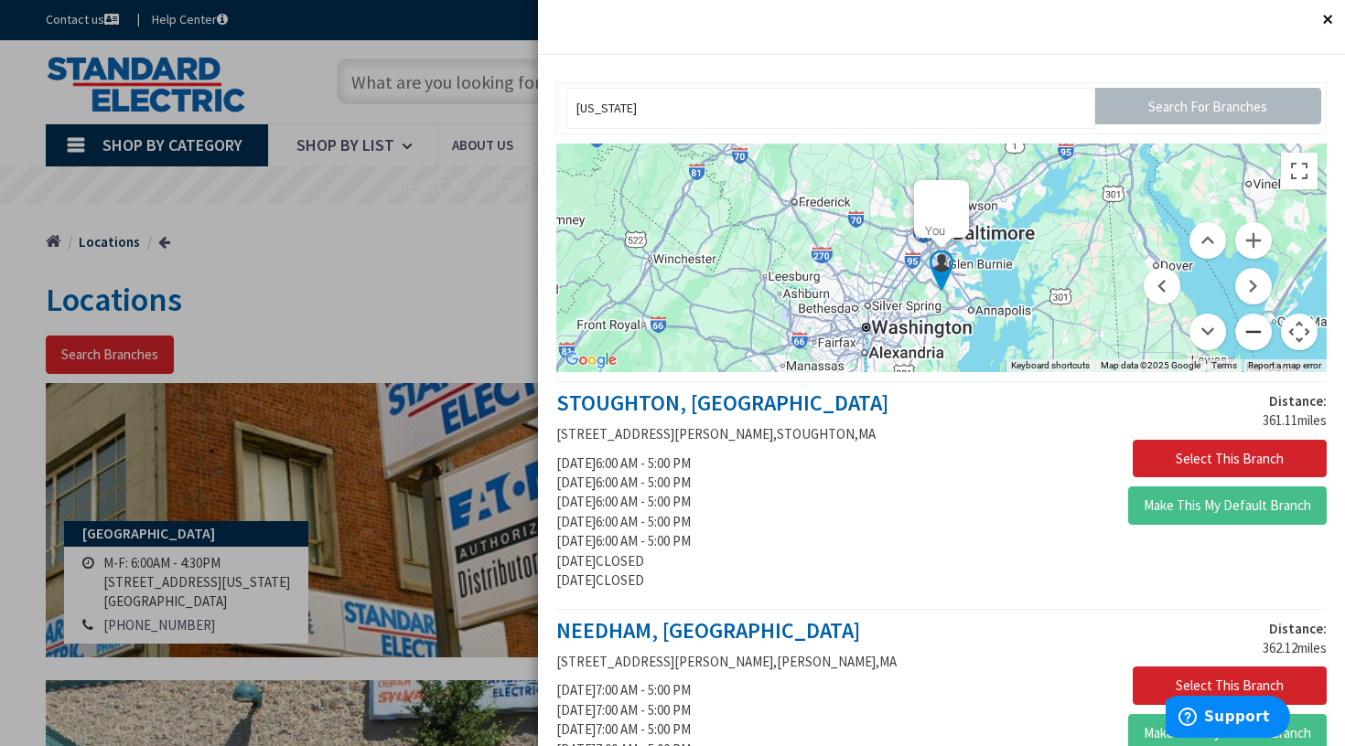
click at [1244, 332] on button "Zoom out" at bounding box center [1253, 332] width 37 height 37
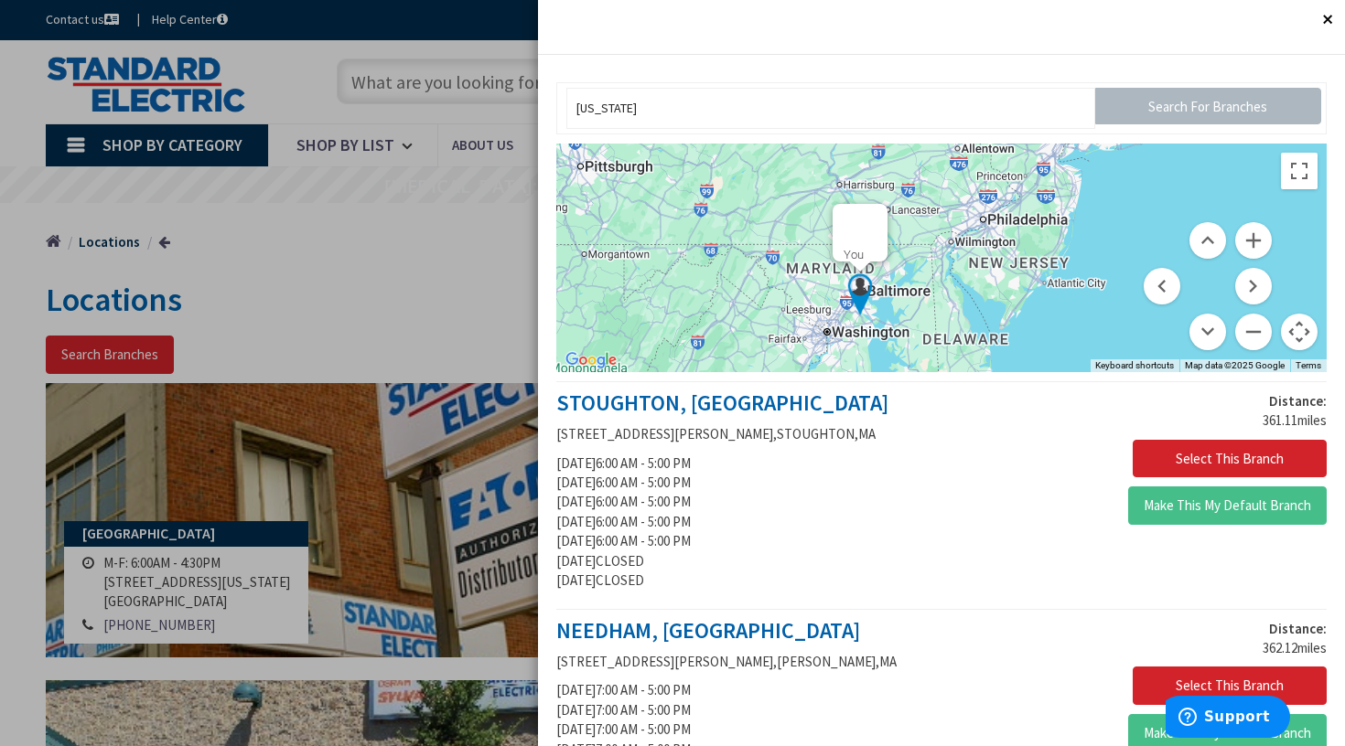
drag, startPoint x: 970, startPoint y: 263, endPoint x: 887, endPoint y: 308, distance: 94.2
click at [887, 308] on div "You" at bounding box center [941, 258] width 770 height 229
click at [1235, 329] on button "Zoom out" at bounding box center [1253, 332] width 37 height 37
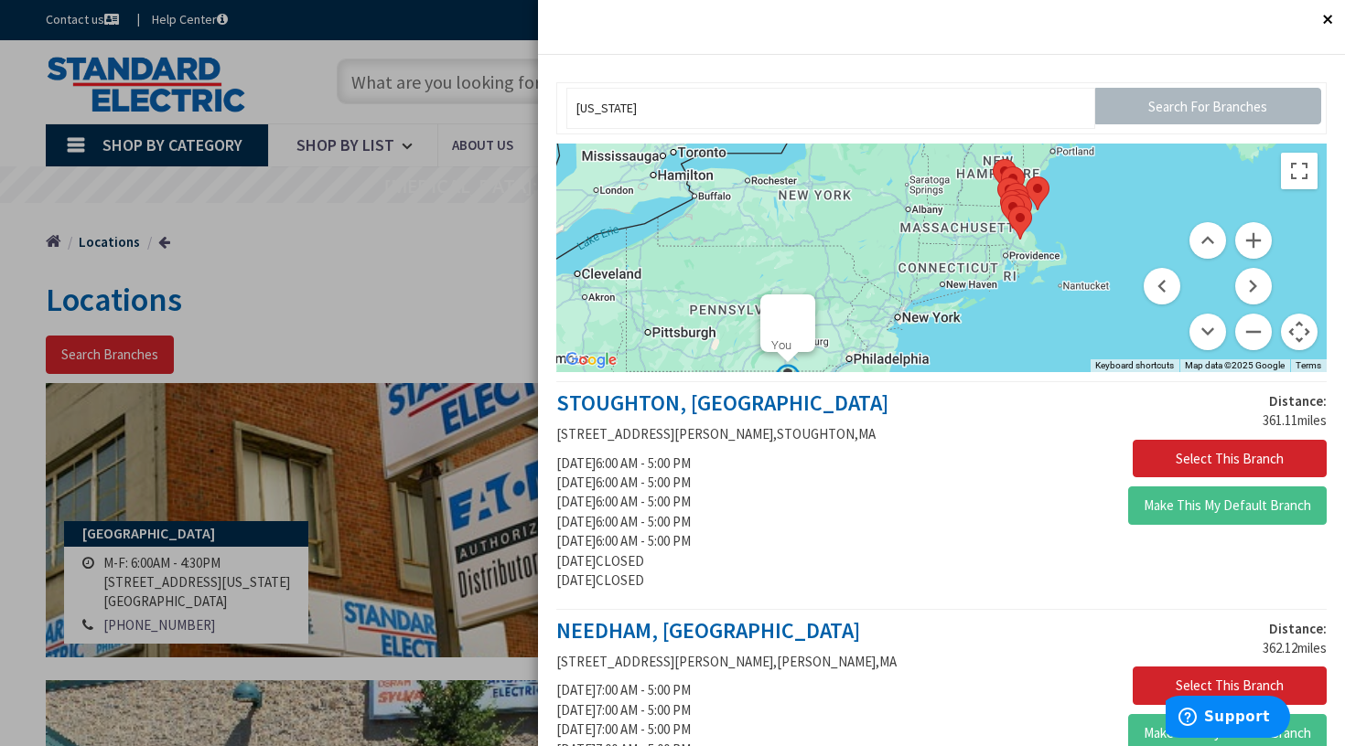
drag, startPoint x: 972, startPoint y: 267, endPoint x: 859, endPoint y: 387, distance: 165.0
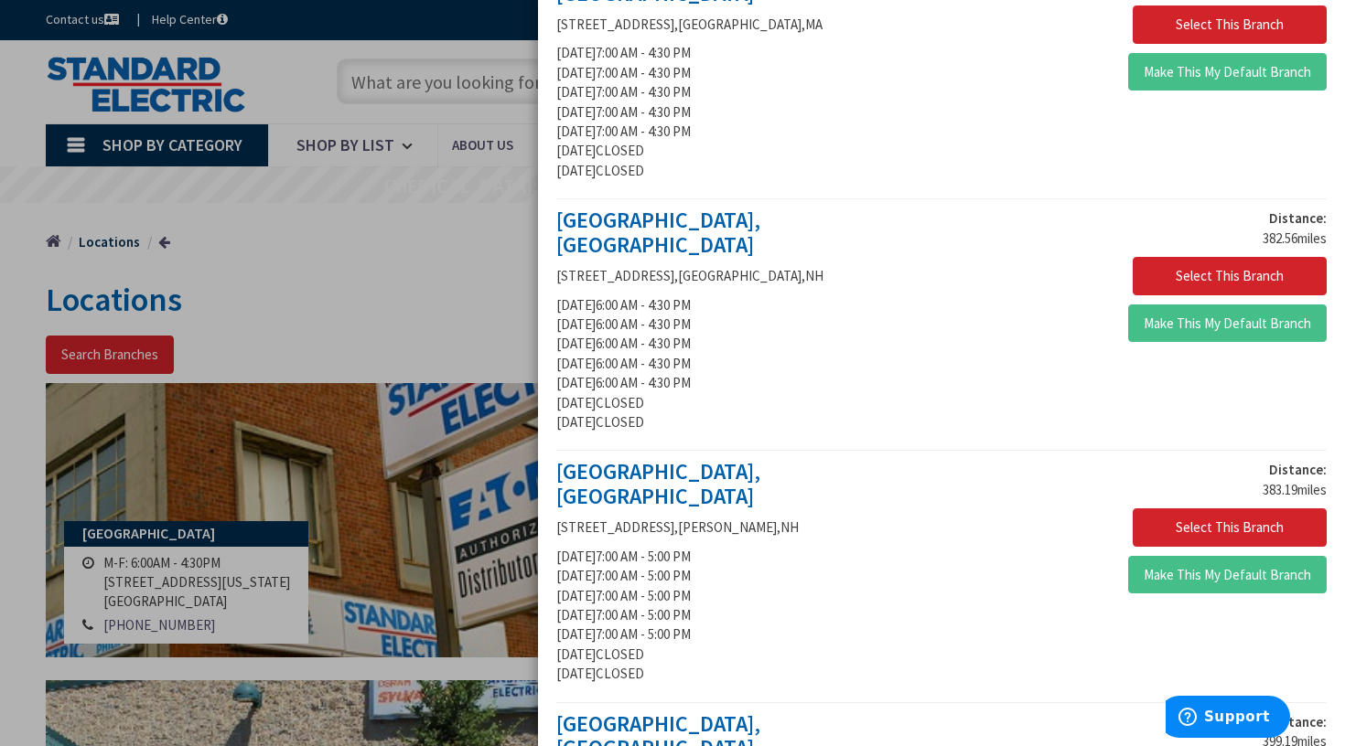
scroll to position [1885, 0]
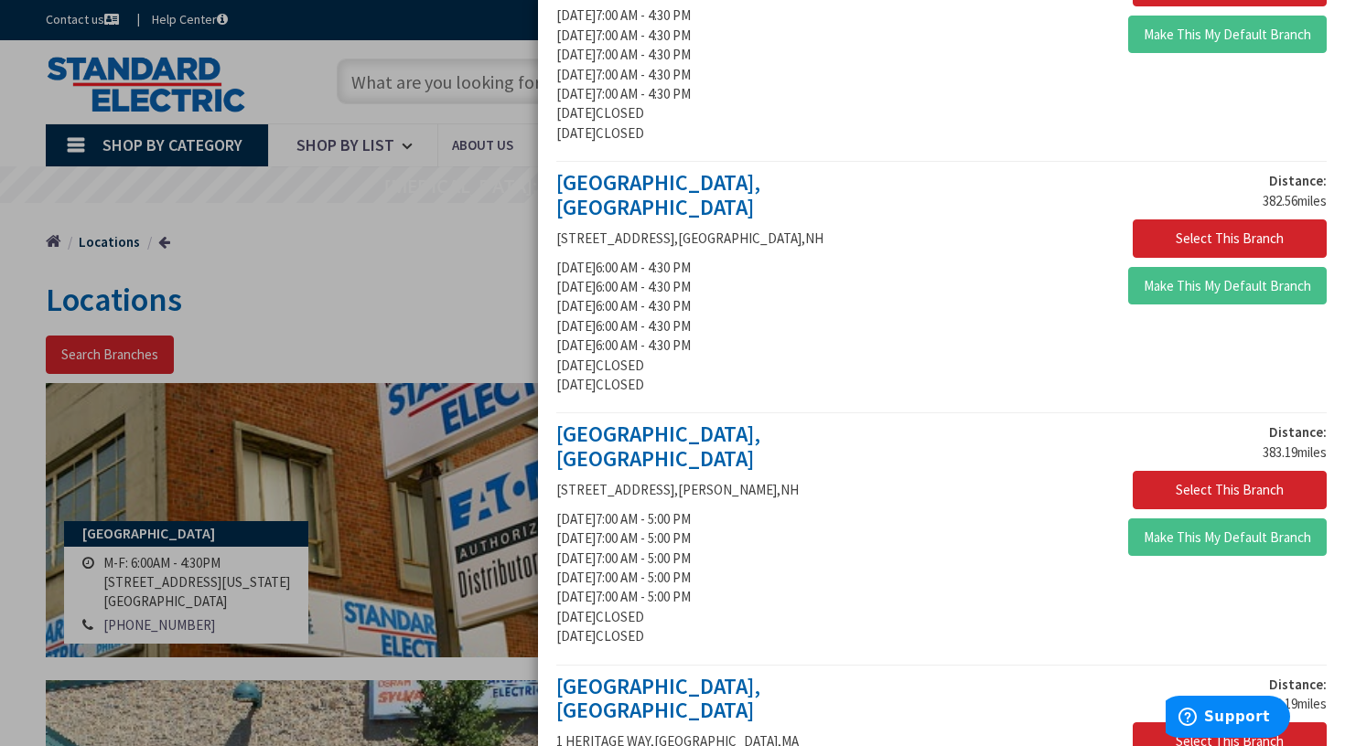
click at [380, 296] on div at bounding box center [672, 373] width 1345 height 746
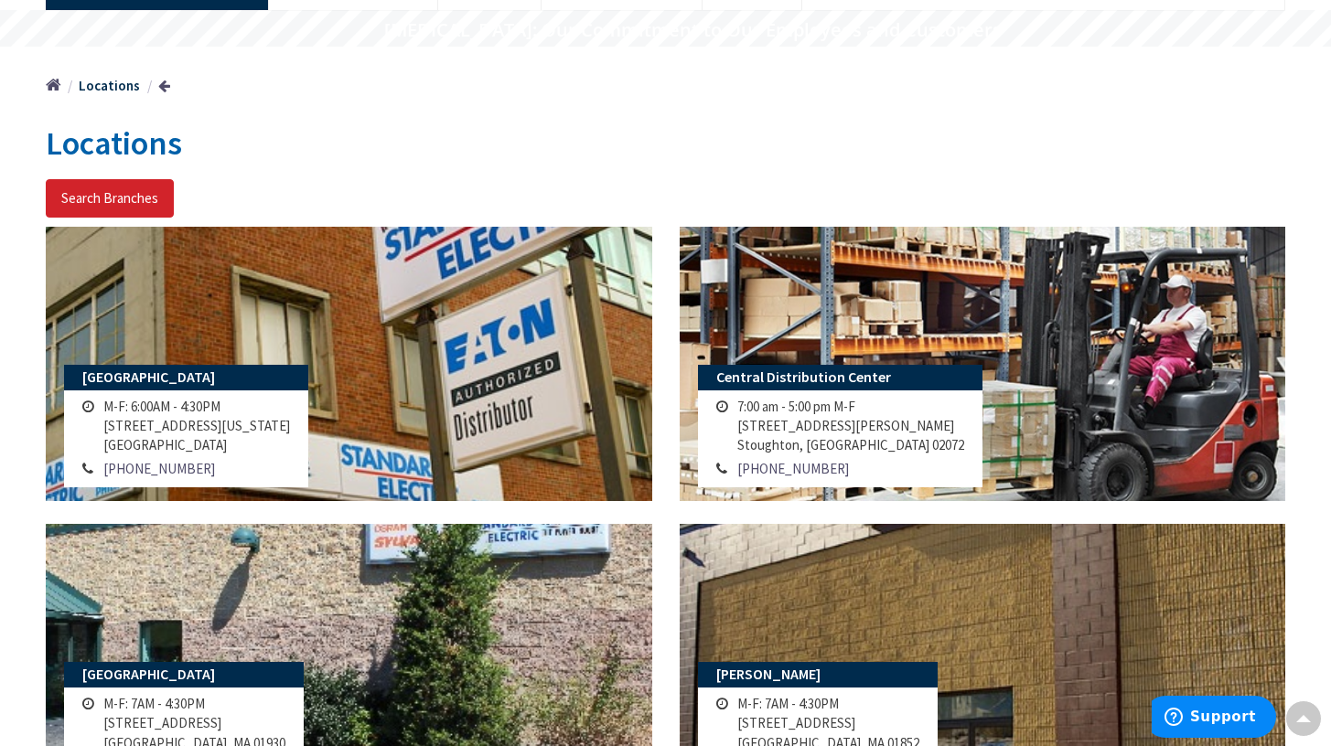
scroll to position [0, 0]
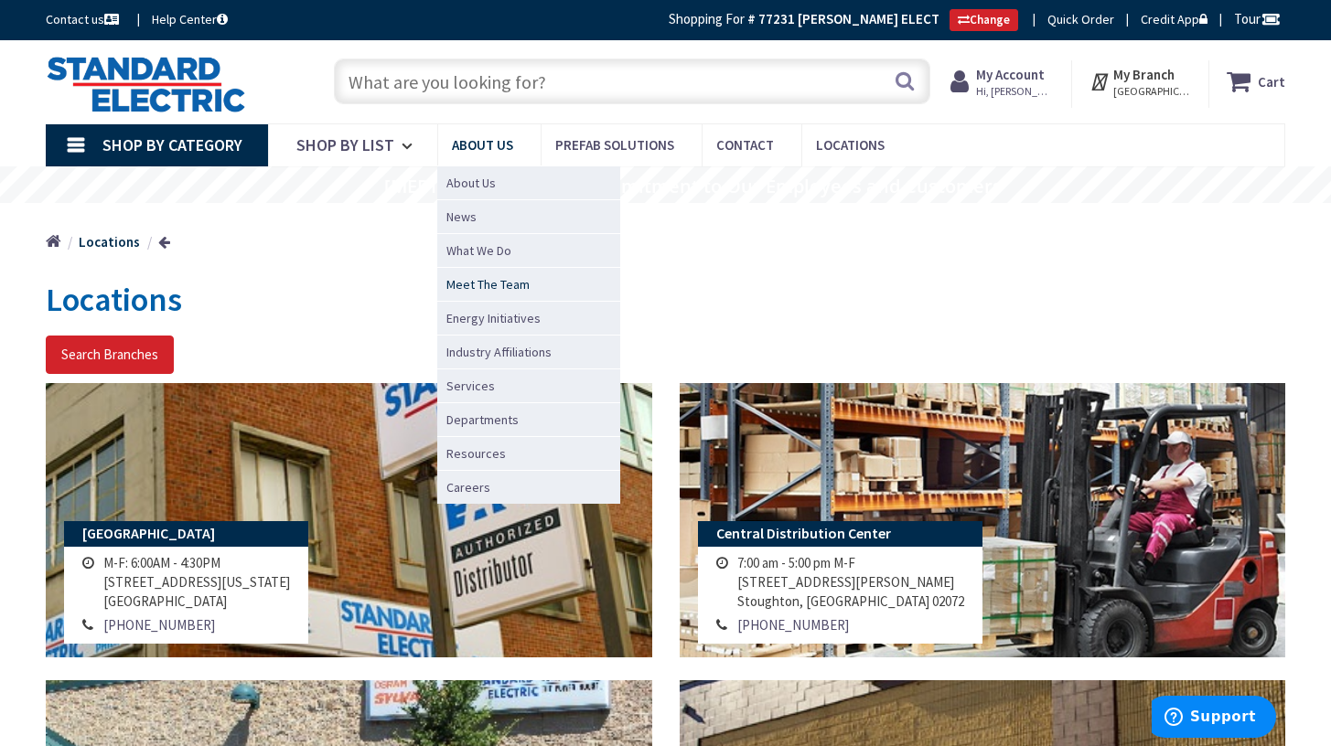
click at [502, 291] on span "Meet The Team" at bounding box center [487, 284] width 83 height 18
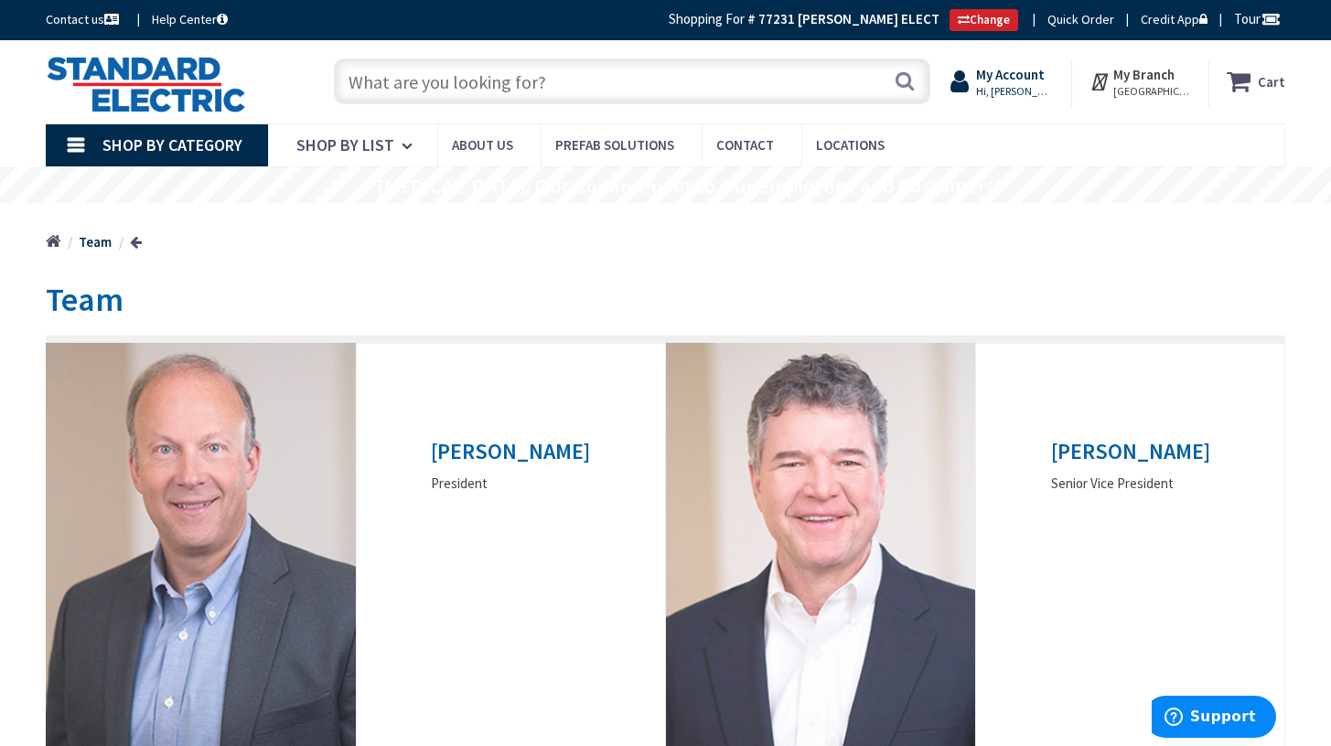
click at [1026, 82] on strong "My Account" at bounding box center [1010, 74] width 69 height 17
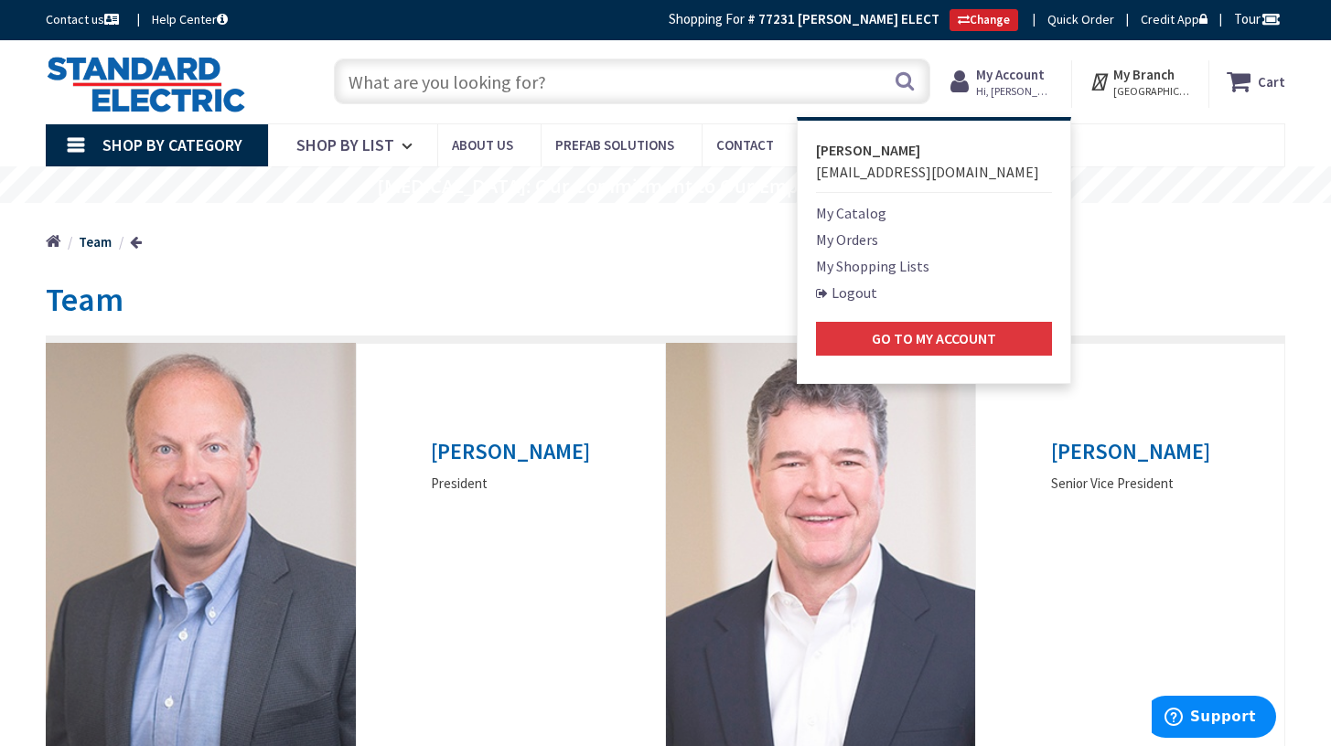
click at [911, 340] on strong "Go to My Account" at bounding box center [934, 338] width 124 height 18
